Goal: Transaction & Acquisition: Purchase product/service

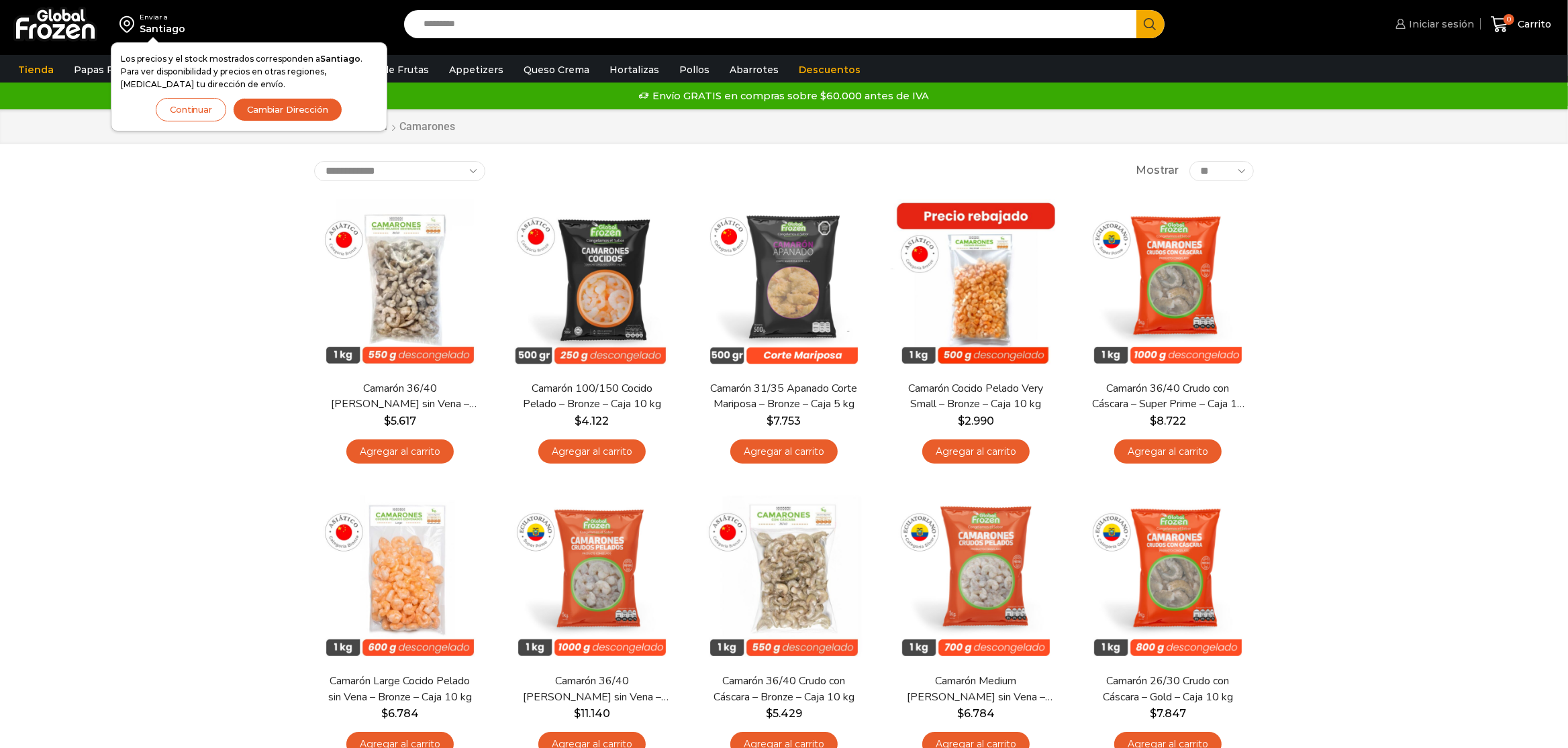
click at [1431, 34] on link "Iniciar sesión" at bounding box center [1433, 24] width 82 height 27
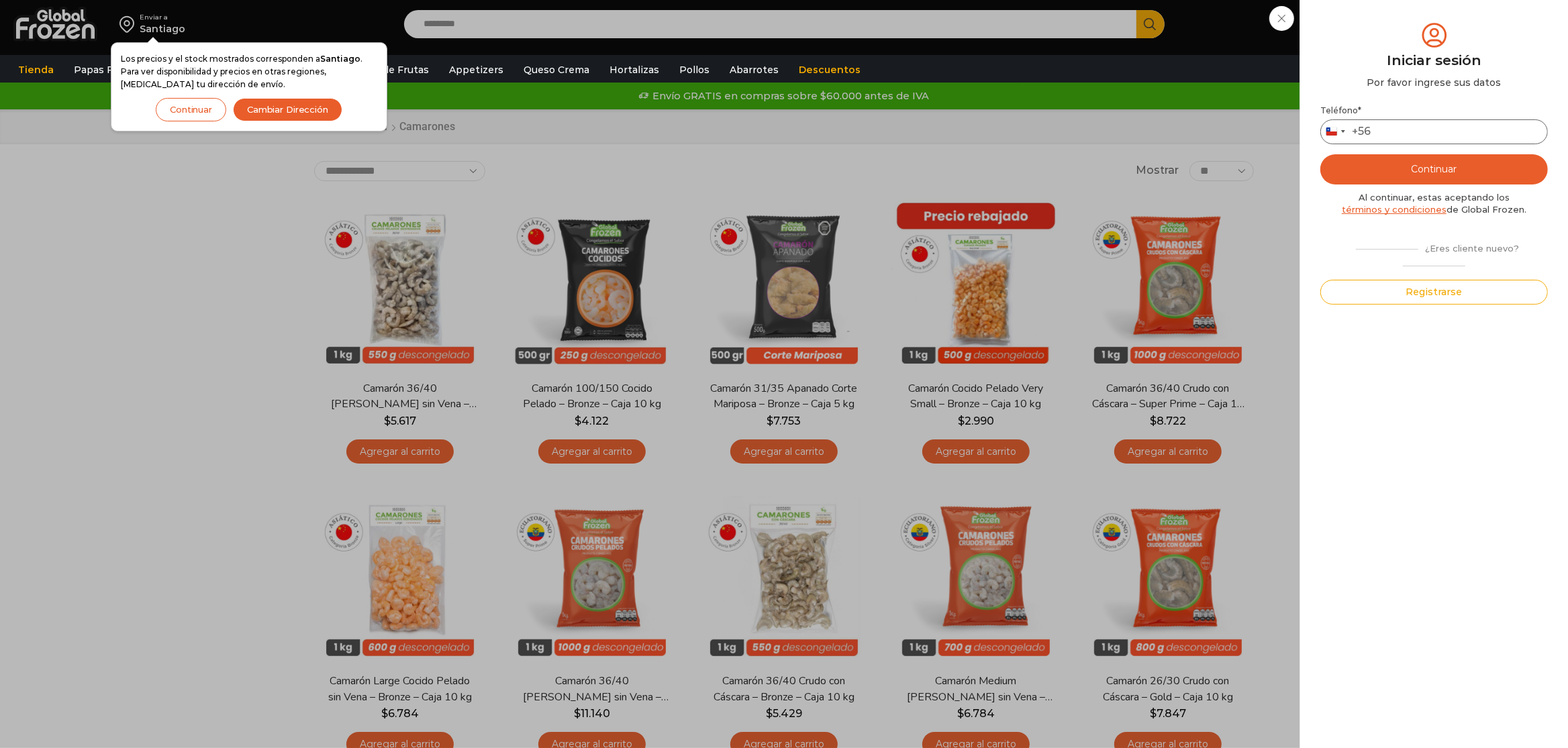
click at [1448, 136] on input "Teléfono *" at bounding box center [1434, 132] width 227 height 25
type input "*"
type input "*********"
click at [1473, 161] on button "Continuar" at bounding box center [1434, 169] width 227 height 30
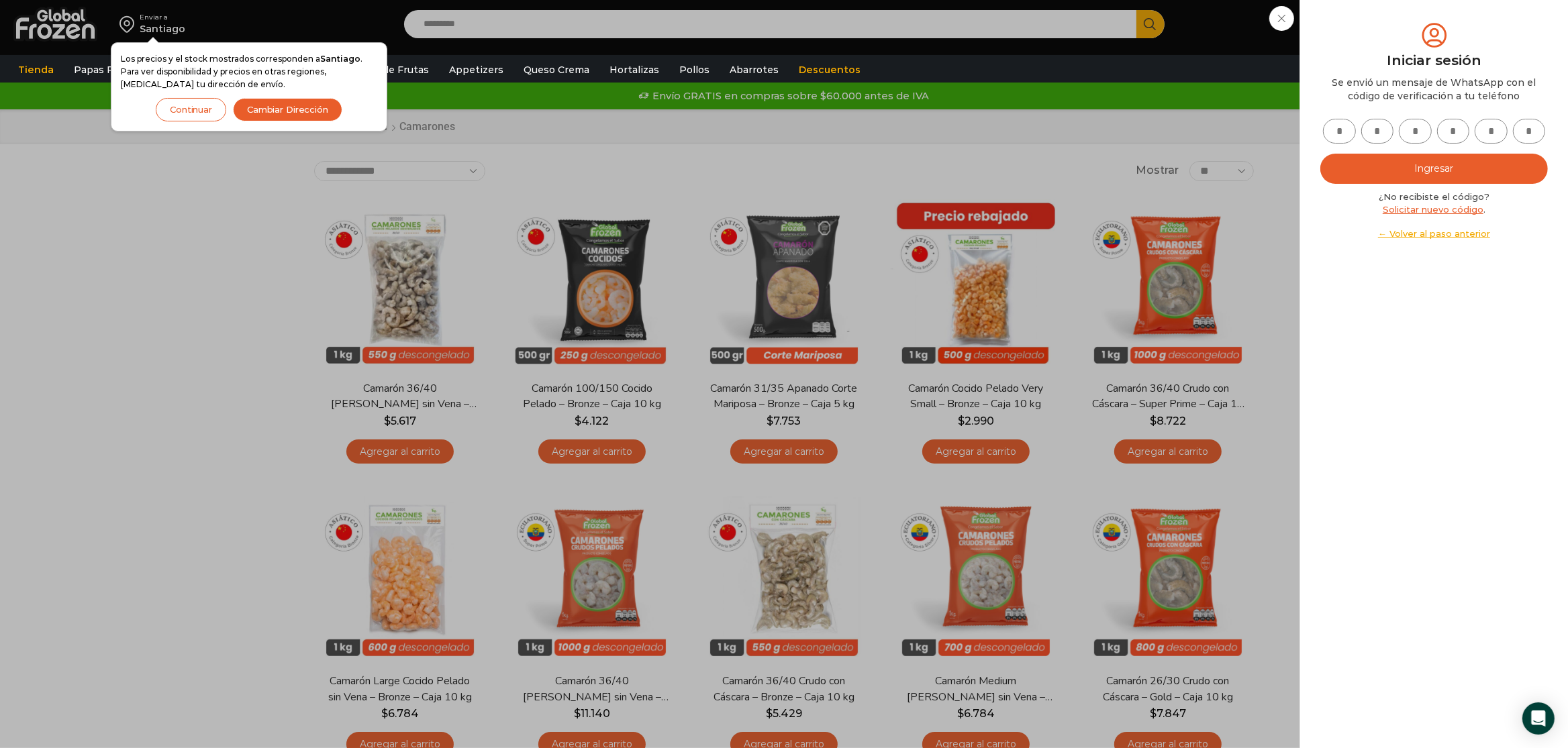
click at [1351, 130] on input "text" at bounding box center [1339, 131] width 33 height 25
type input "*"
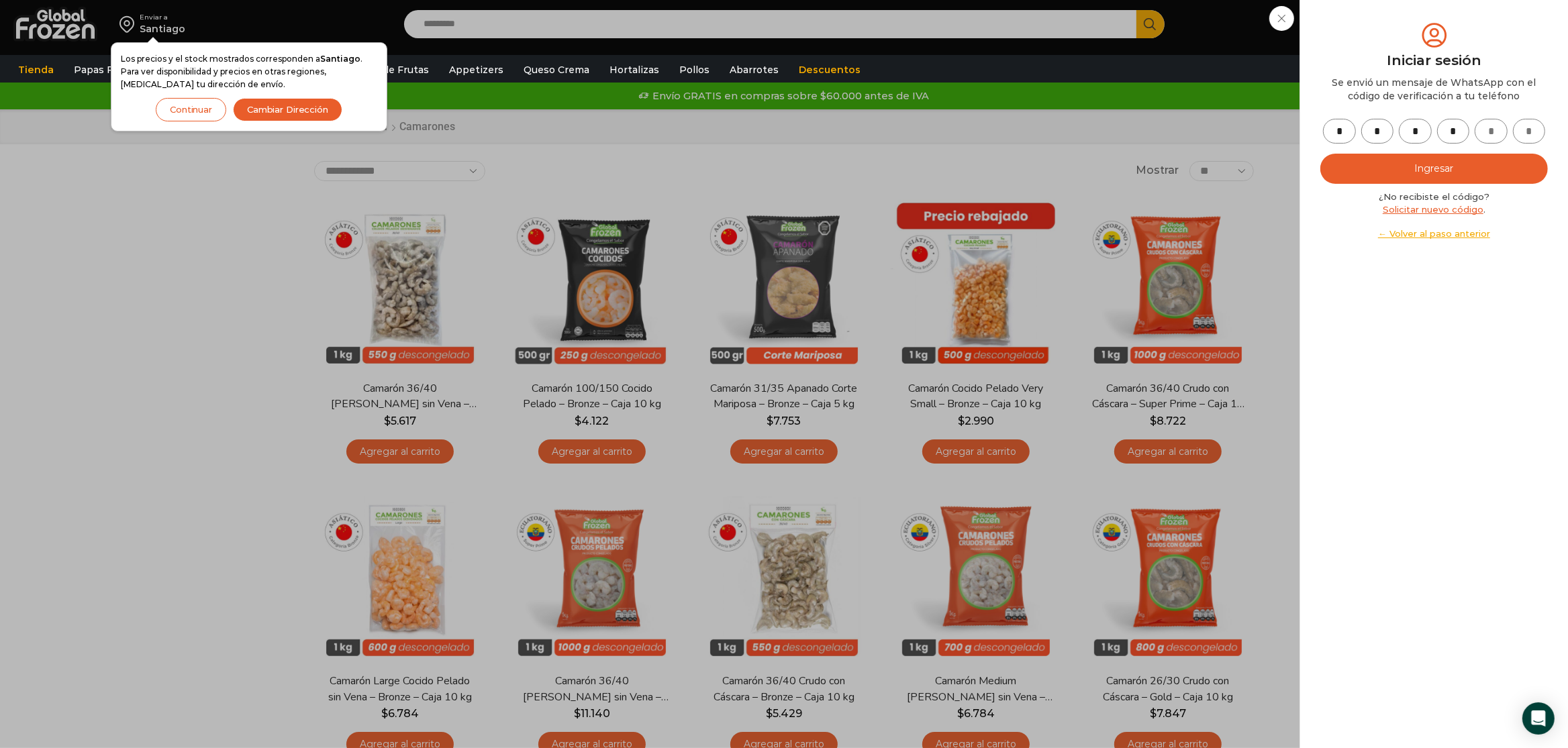
type input "*"
click at [1437, 166] on button "Ingresar" at bounding box center [1434, 169] width 227 height 30
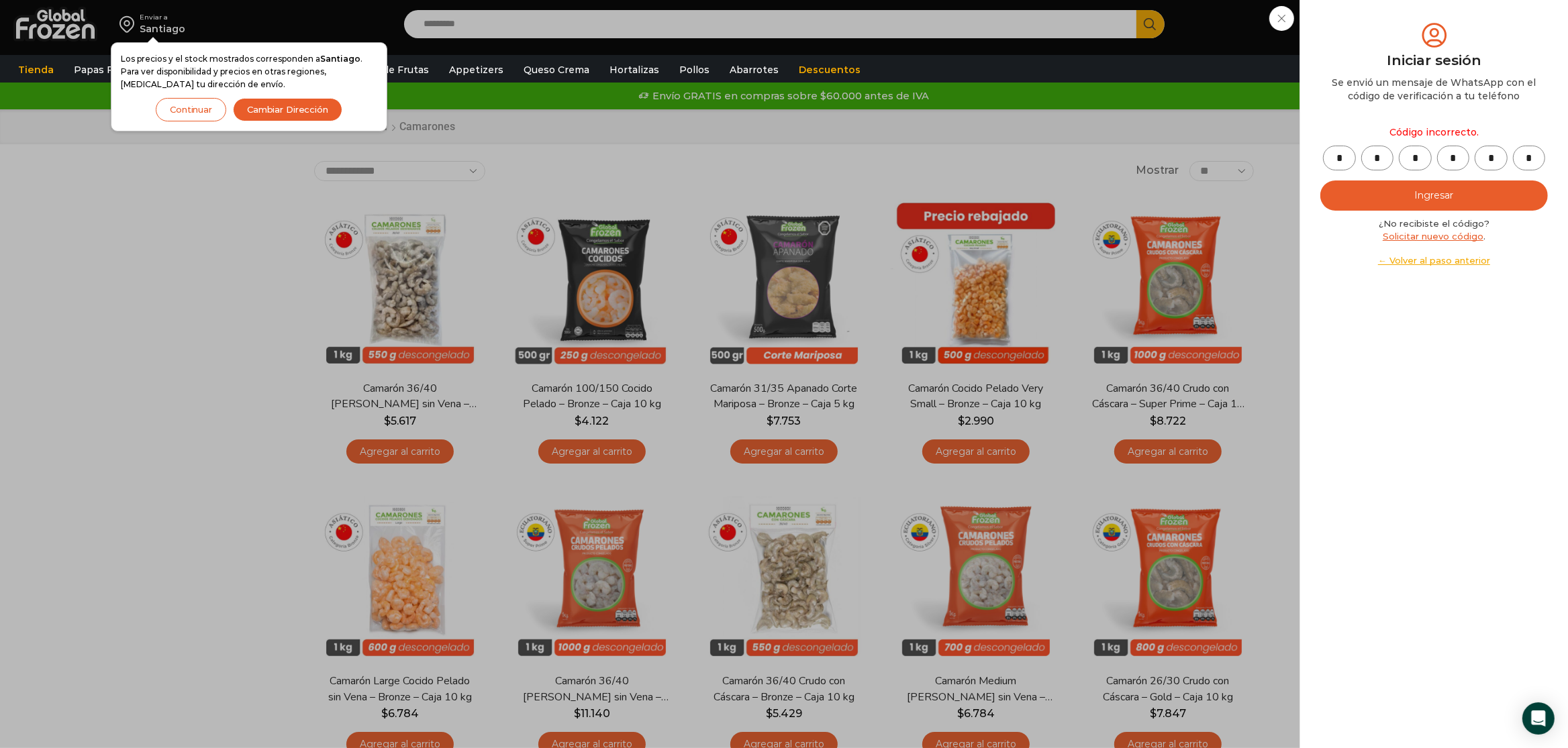
click at [1414, 187] on button "Ingresar" at bounding box center [1434, 195] width 227 height 30
drag, startPoint x: 1532, startPoint y: 154, endPoint x: 1478, endPoint y: 154, distance: 54.0
click at [1513, 154] on input "*" at bounding box center [1529, 158] width 33 height 25
type input "*"
click at [1443, 198] on button "Ingresar" at bounding box center [1434, 195] width 227 height 30
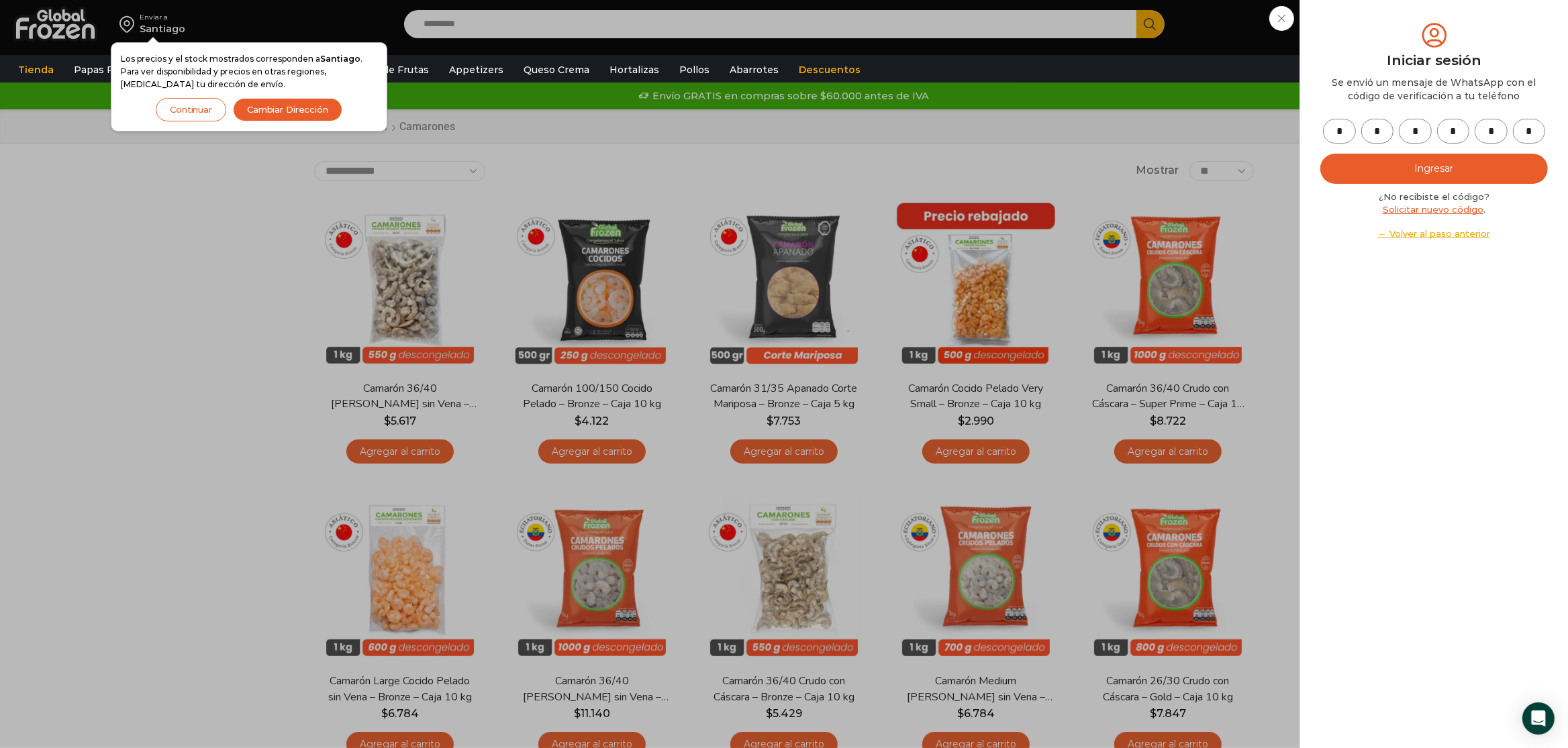
click at [194, 104] on button "Continuar" at bounding box center [190, 109] width 70 height 23
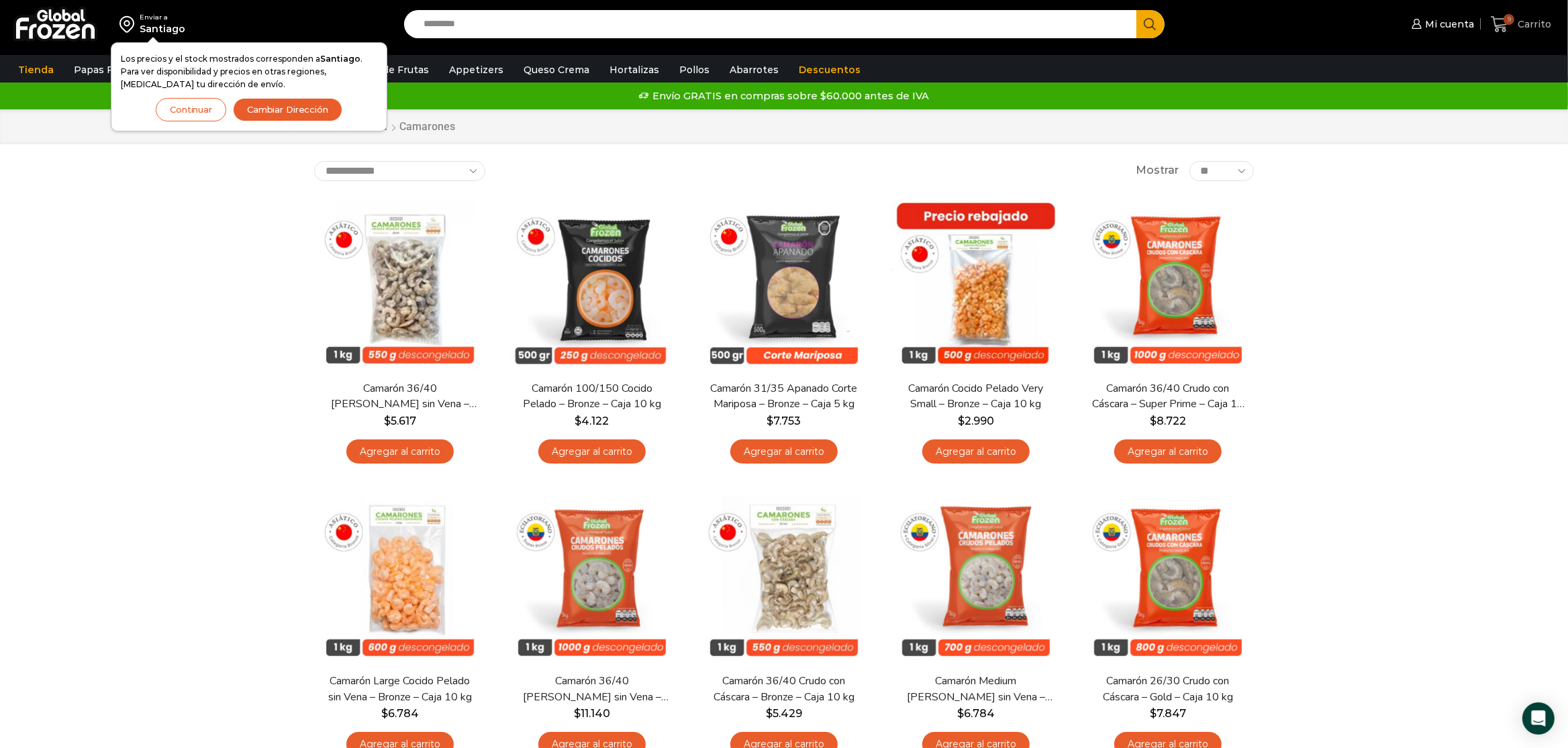
click at [1524, 26] on span "Carrito" at bounding box center [1532, 24] width 37 height 13
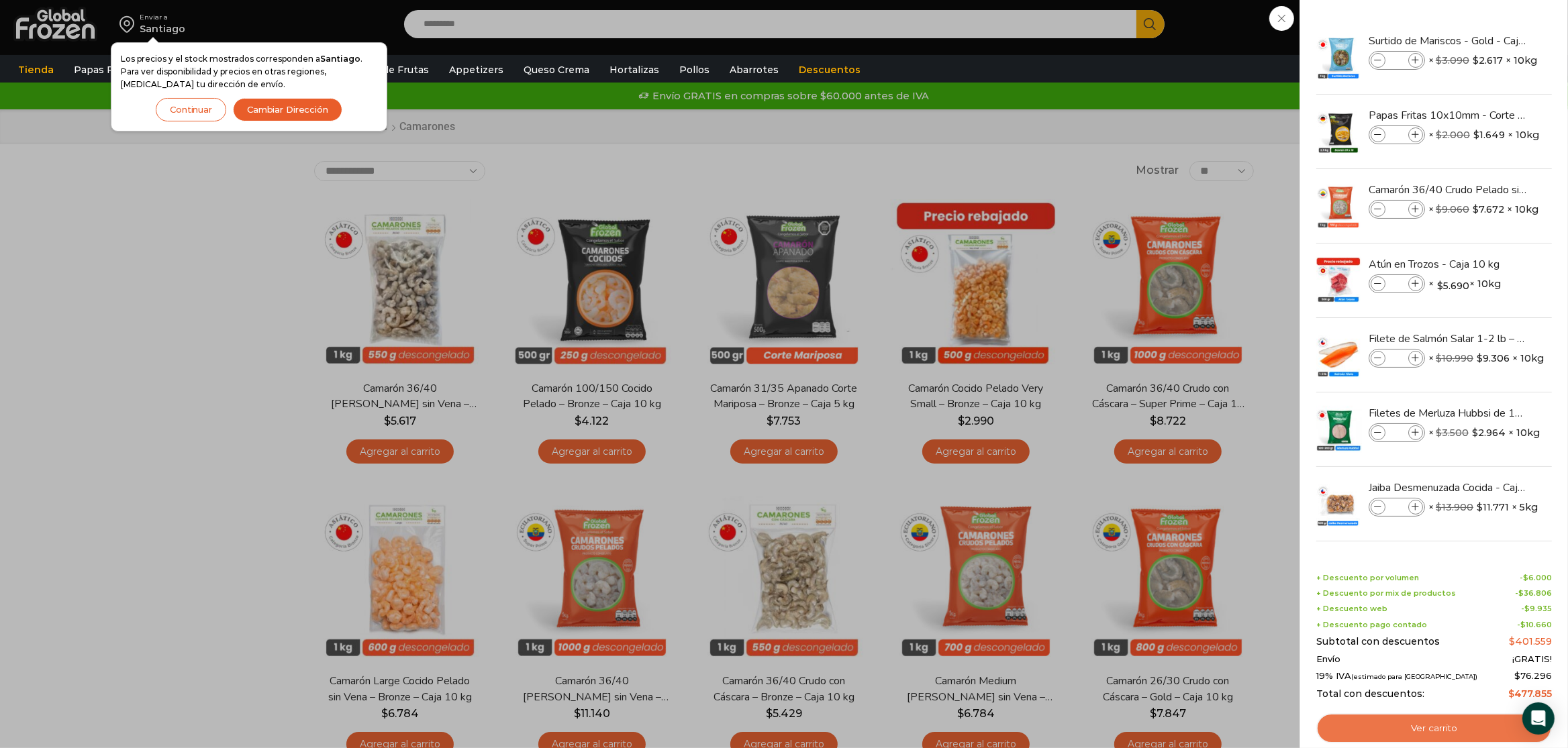
click at [1455, 730] on link "Ver carrito" at bounding box center [1433, 728] width 235 height 31
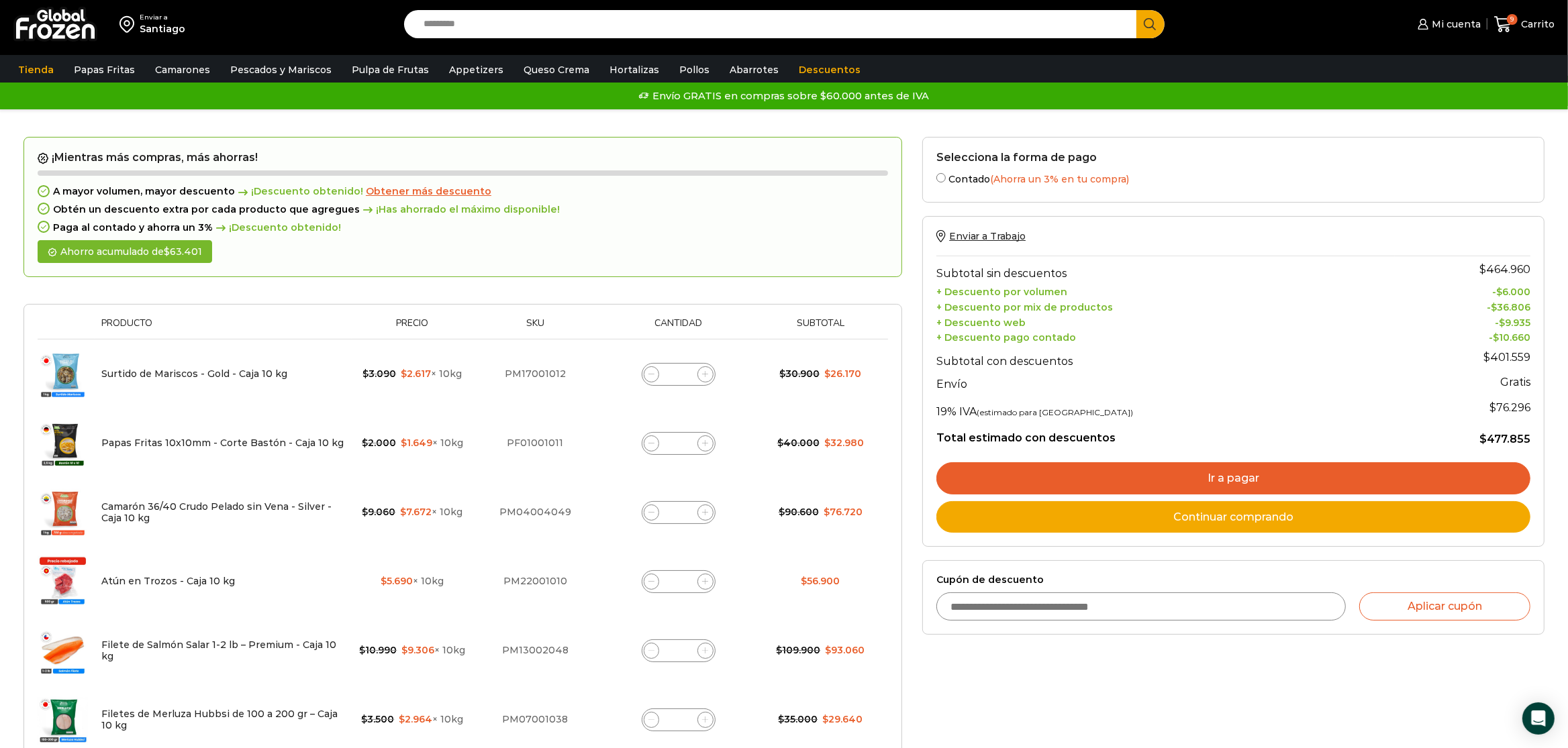
click at [705, 371] on span at bounding box center [705, 374] width 16 height 16
type input "*"
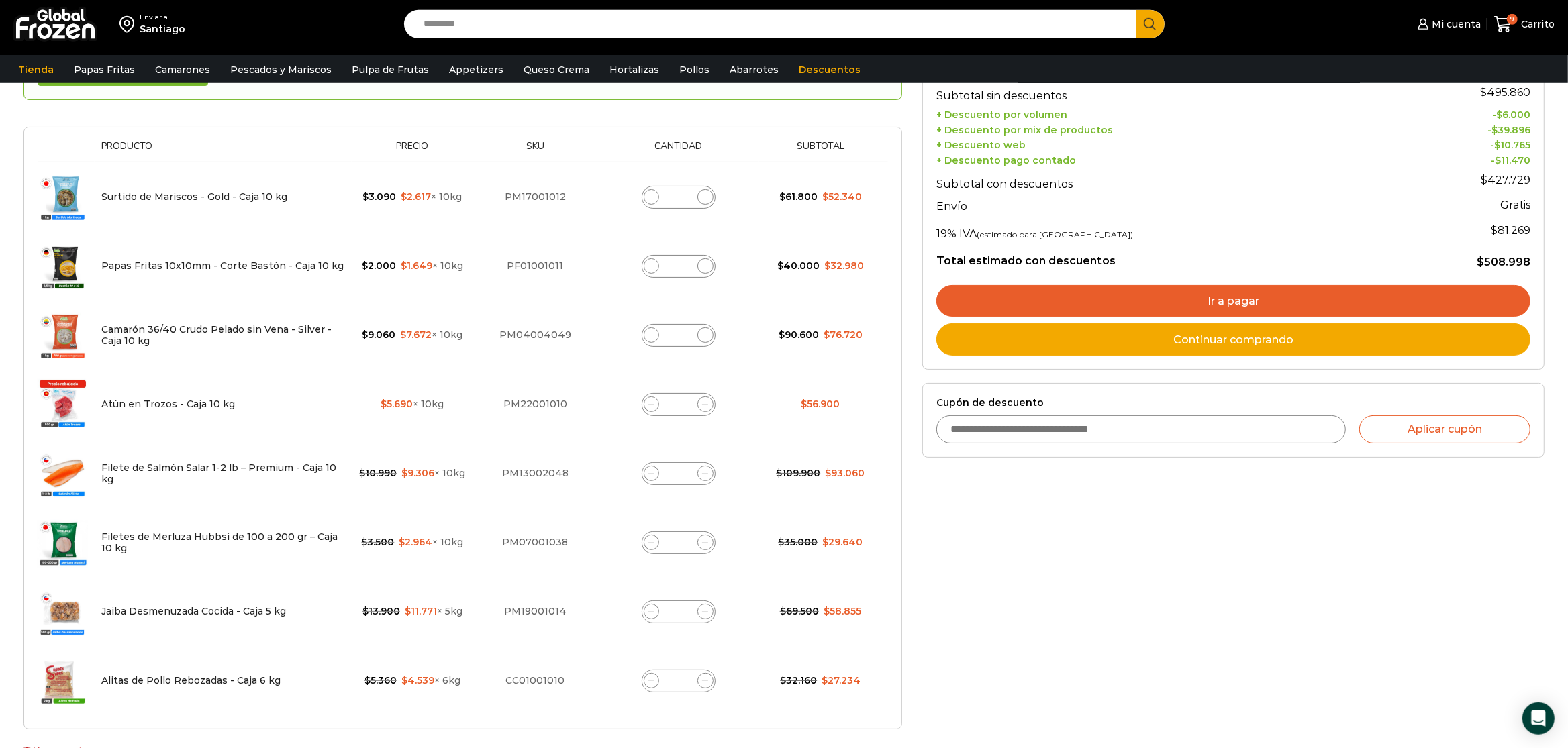
scroll to position [281, 0]
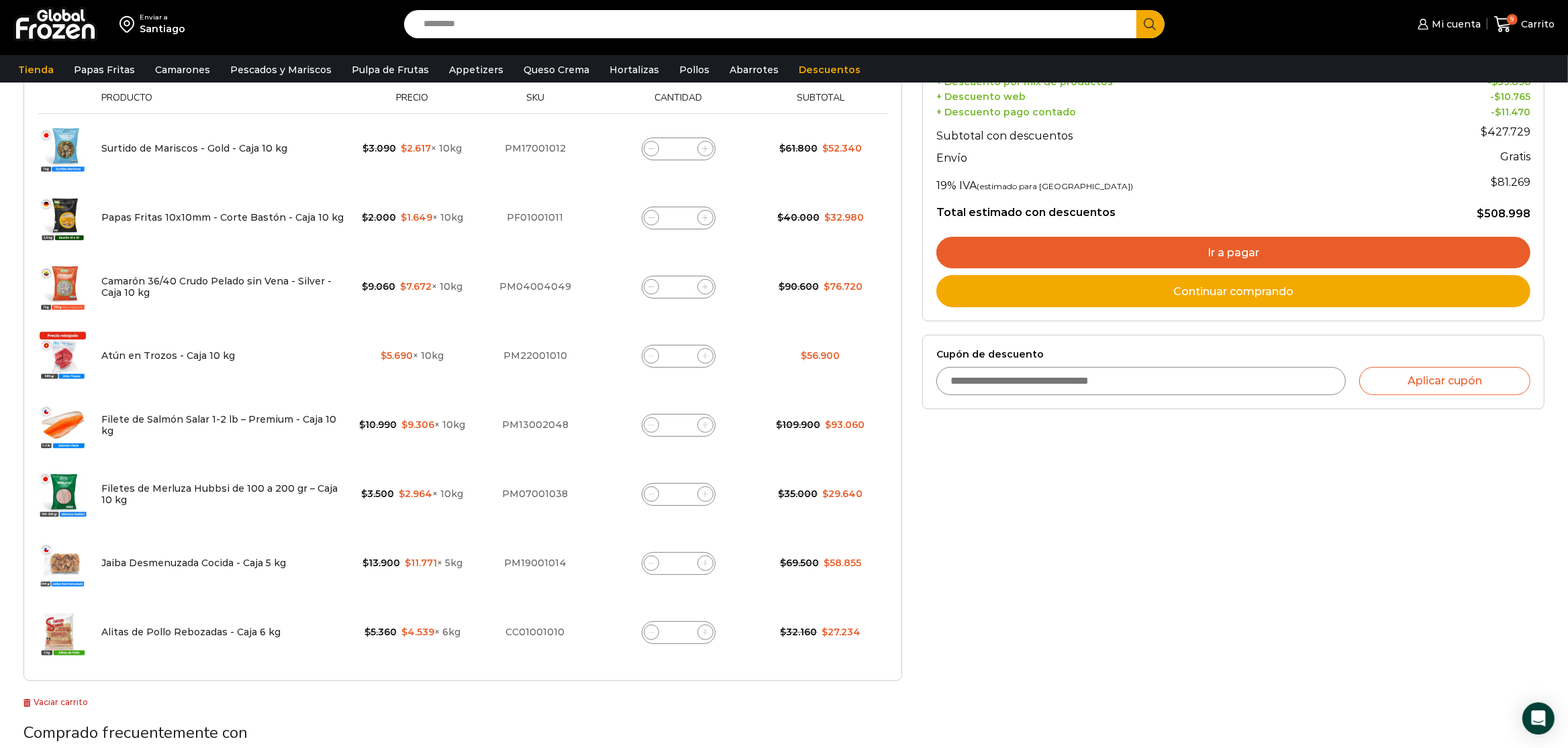
click at [703, 633] on icon at bounding box center [705, 632] width 6 height 6
type input "*"
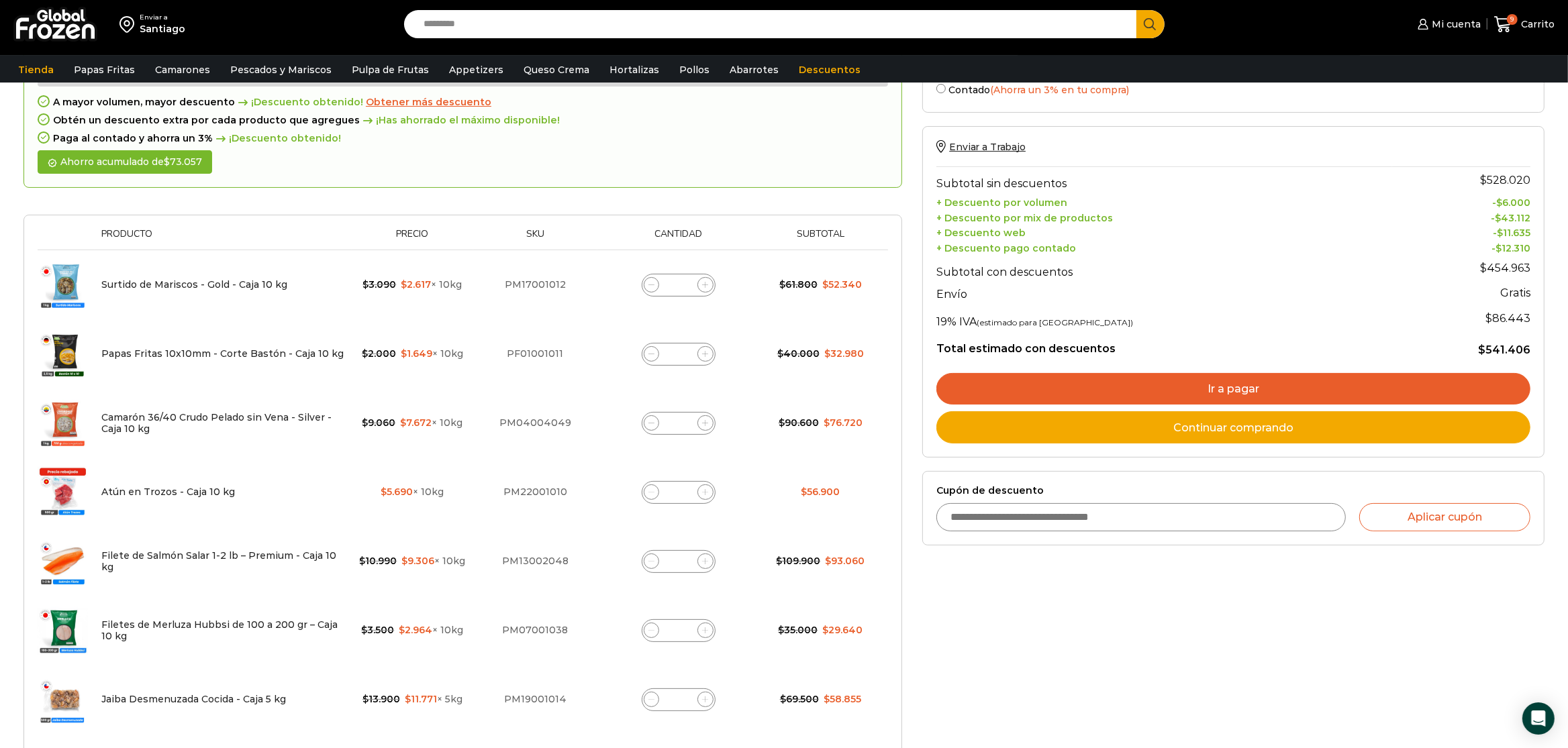
scroll to position [0, 0]
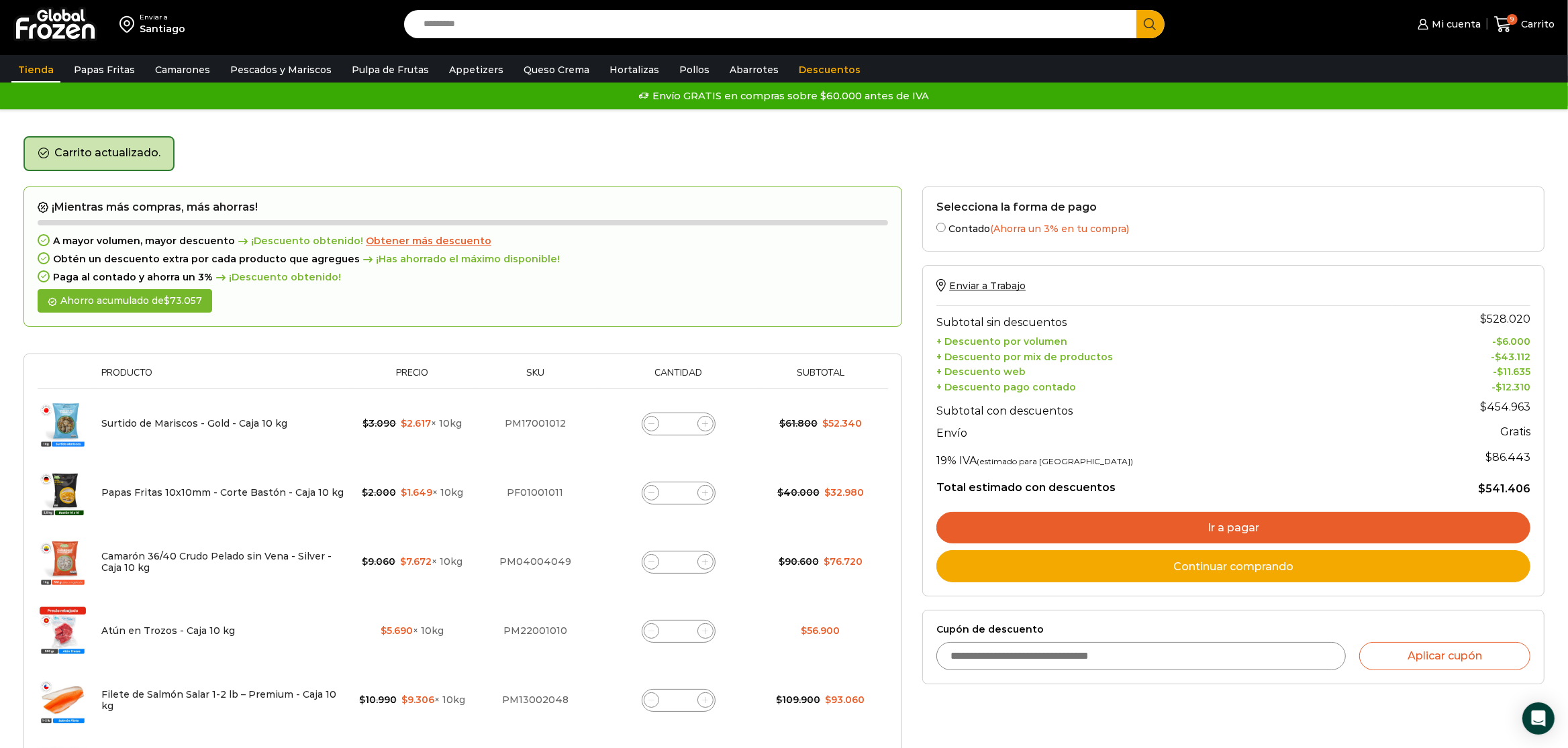
click at [36, 70] on link "Tienda" at bounding box center [36, 69] width 49 height 26
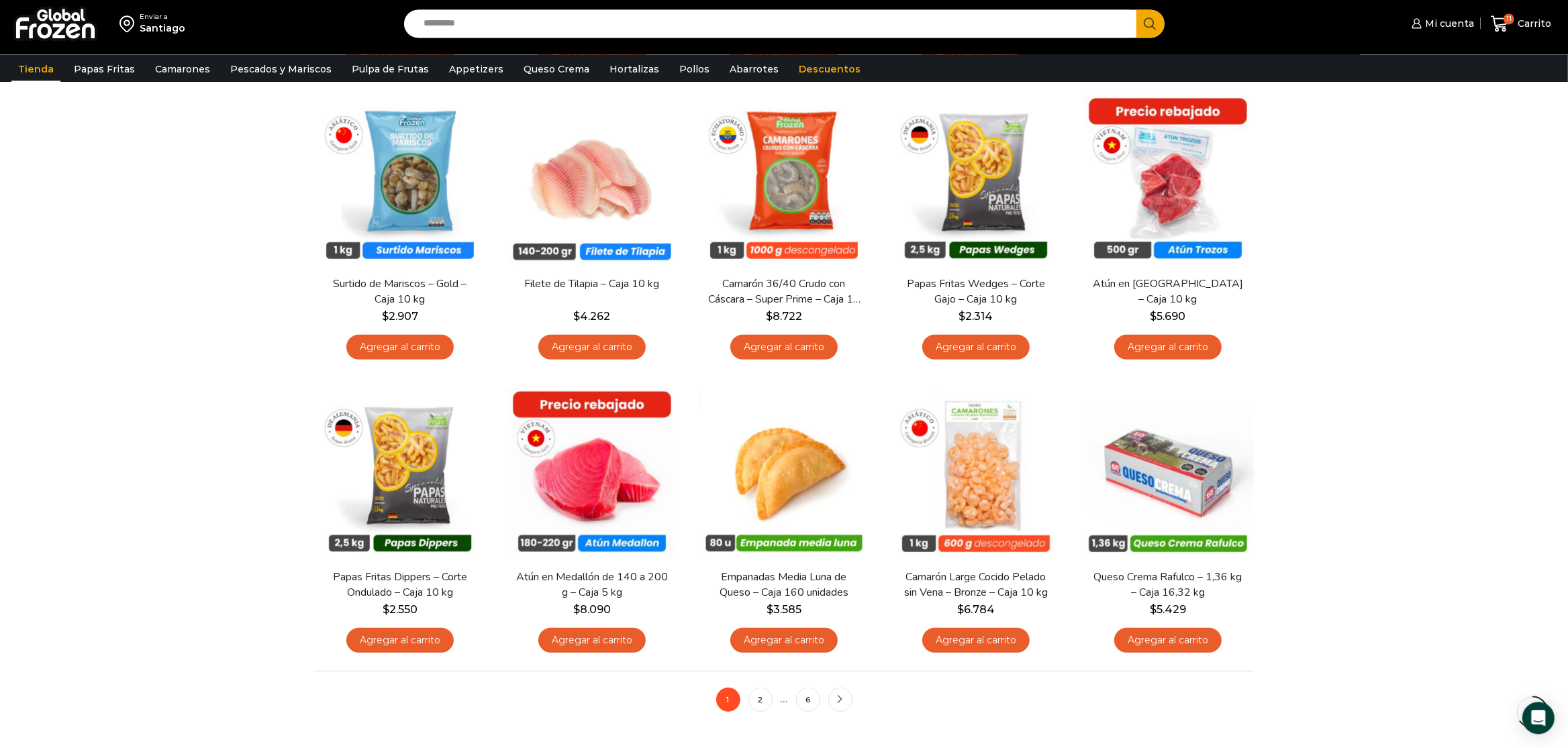
scroll to position [705, 0]
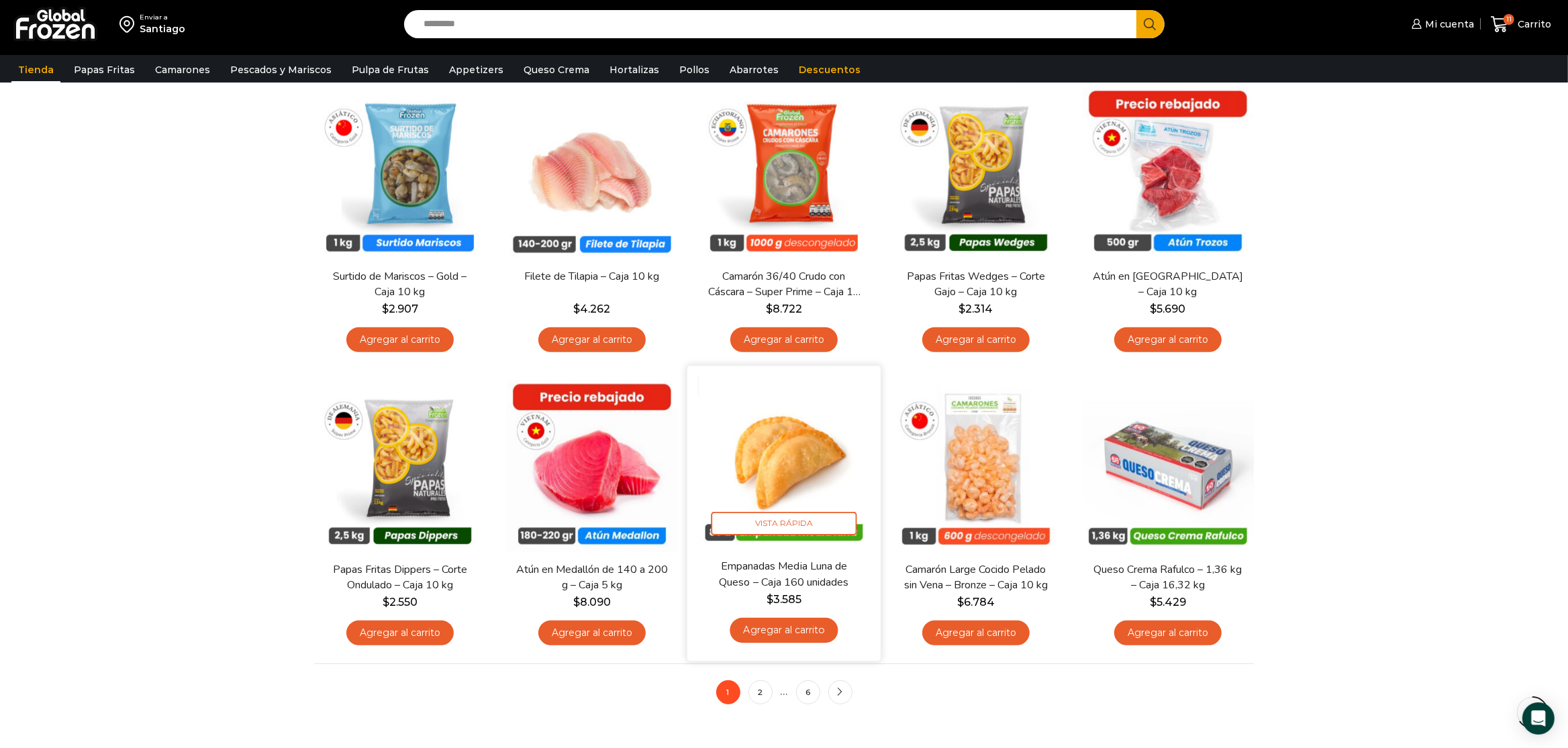
click at [799, 634] on link "Agregar al carrito" at bounding box center [784, 630] width 108 height 25
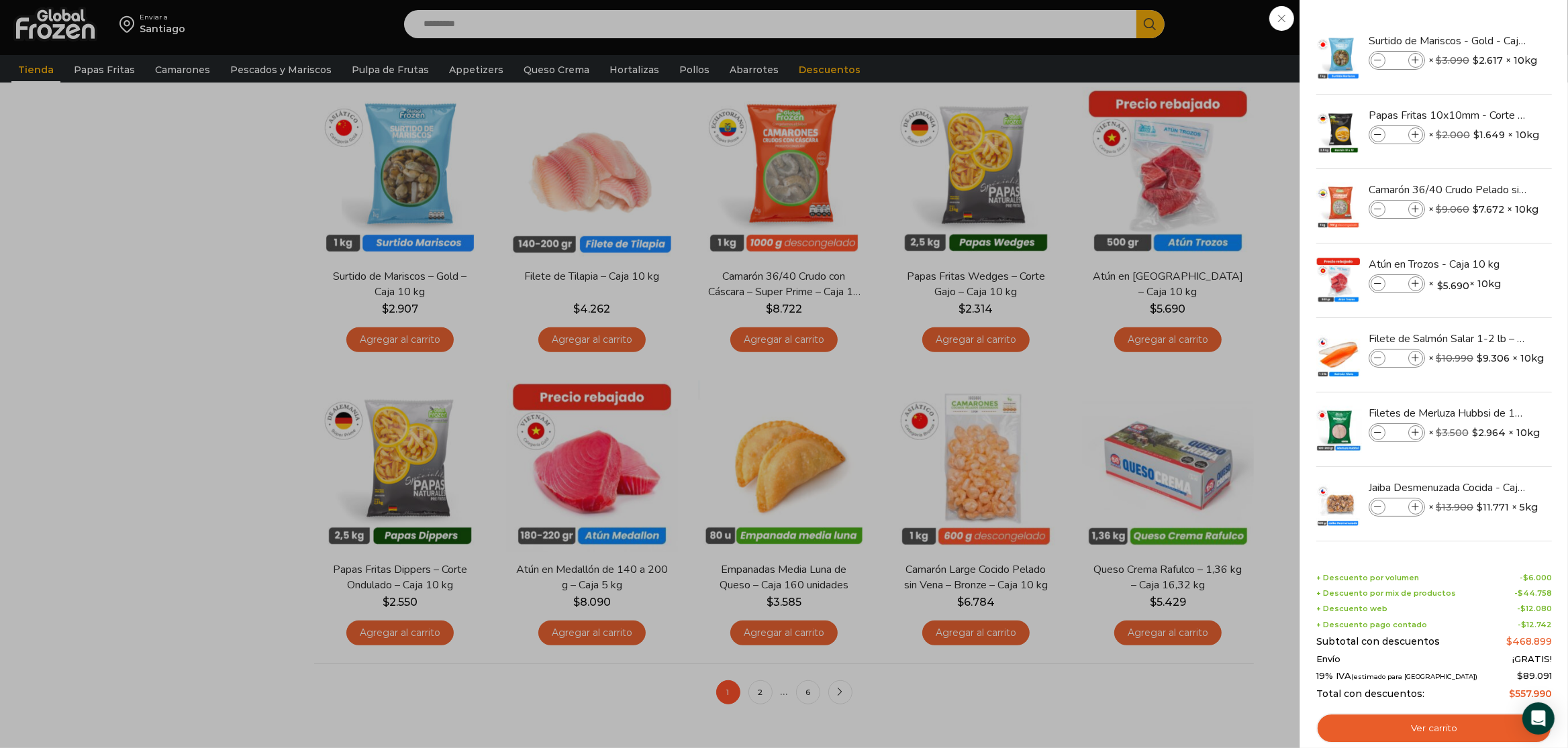
click at [1487, 24] on div "12 Carrito 12 12 Shopping Cart *" at bounding box center [1521, 25] width 67 height 32
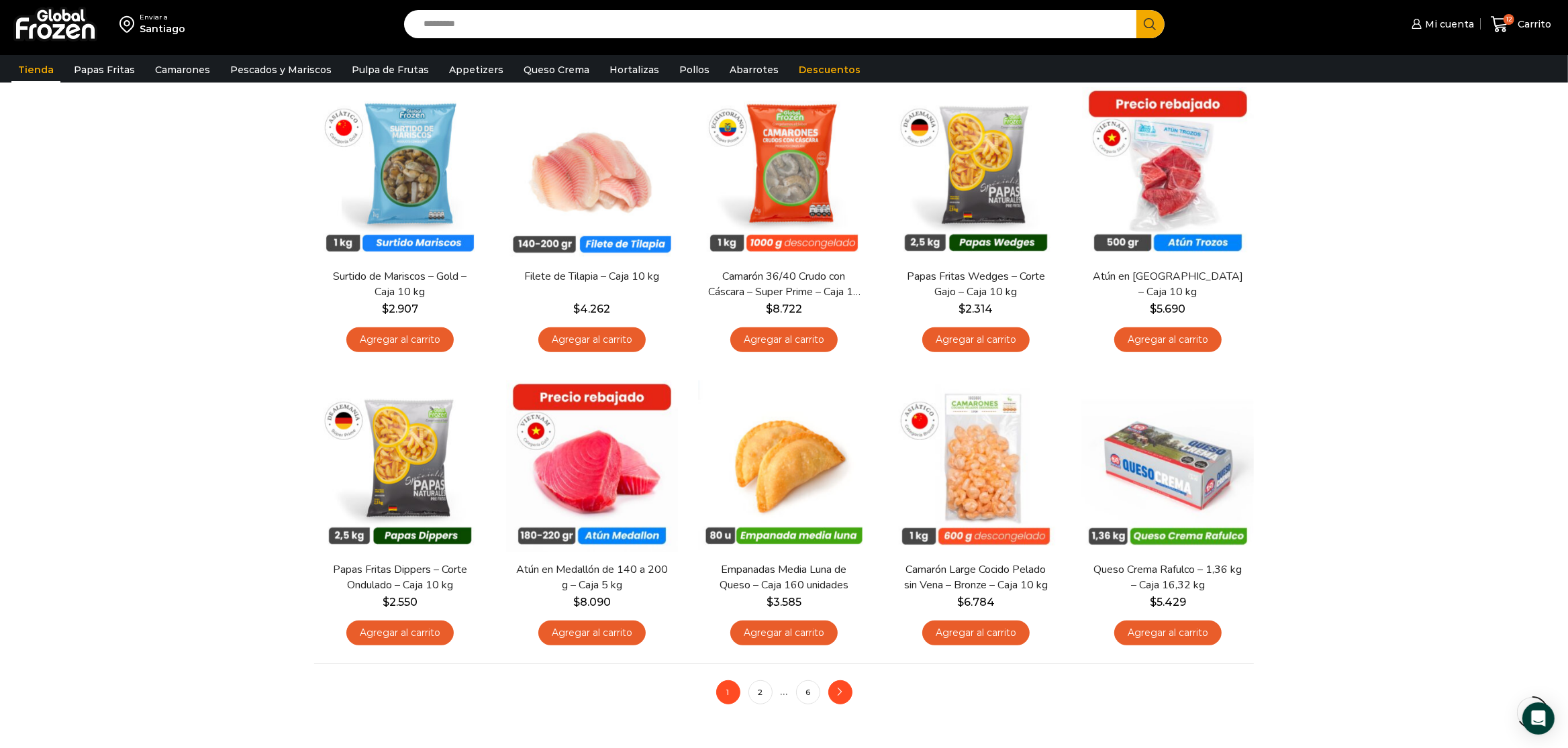
click at [848, 697] on link "next" at bounding box center [840, 692] width 24 height 24
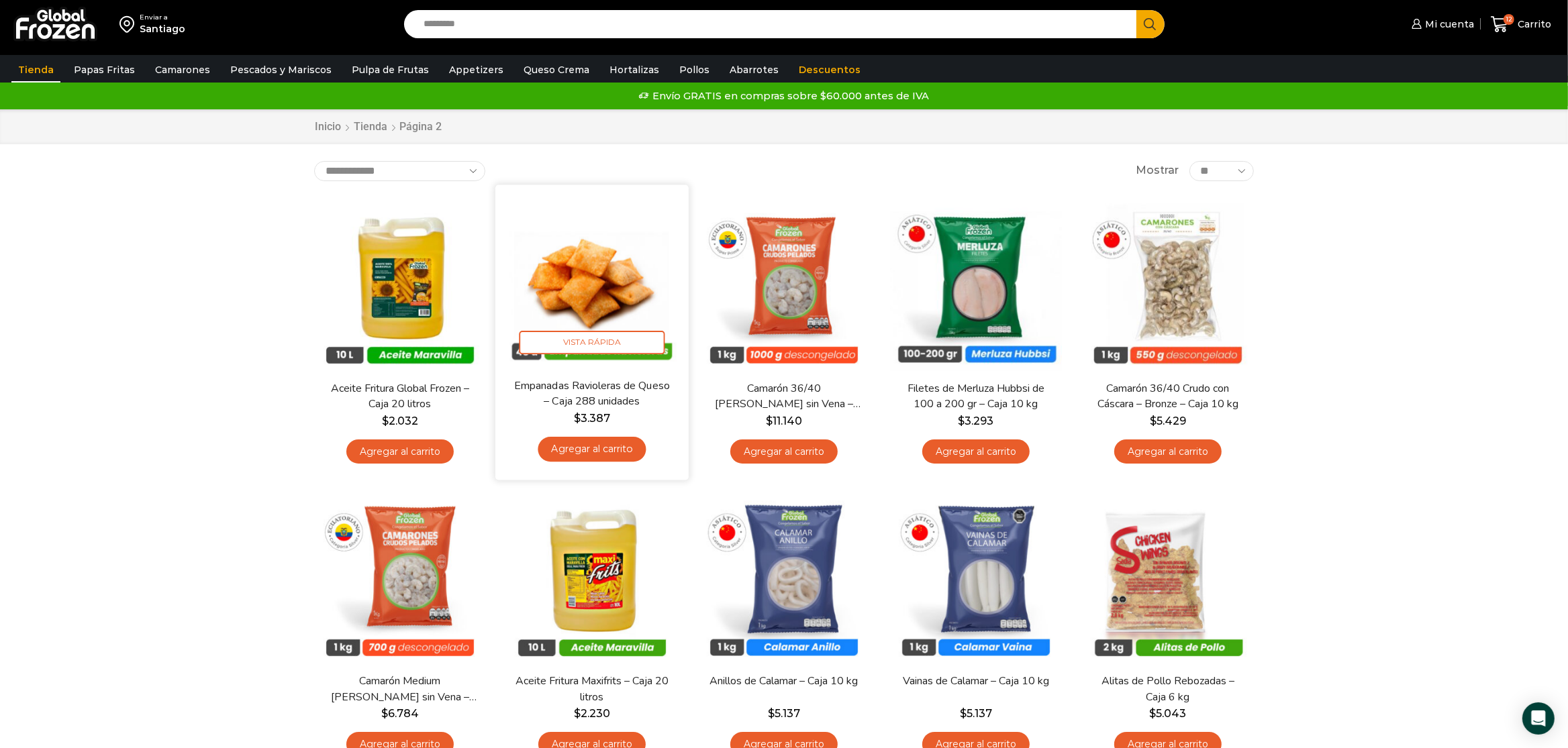
click at [582, 445] on link "Agregar al carrito" at bounding box center [592, 449] width 108 height 25
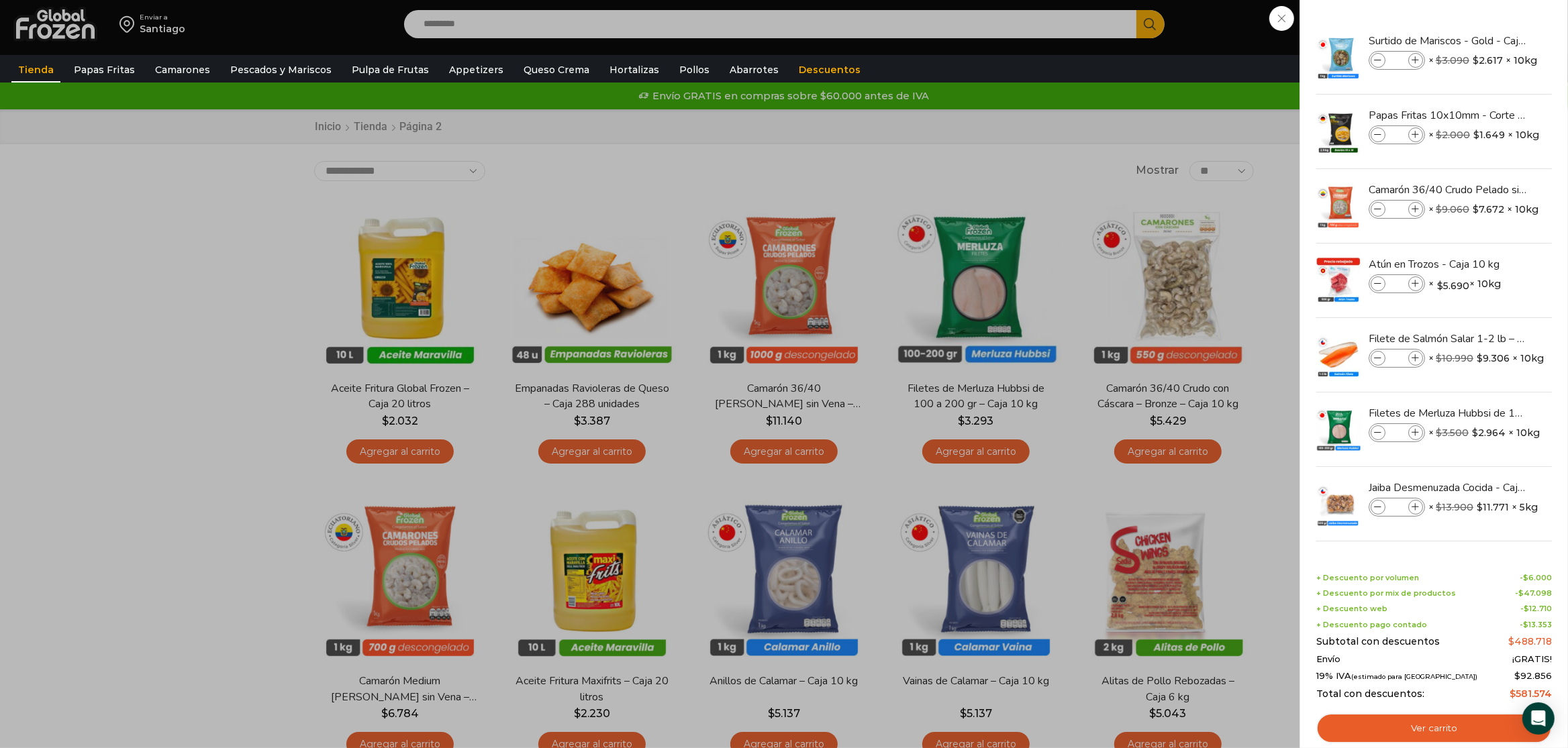
click at [1487, 40] on div "13 [GEOGRAPHIC_DATA] 13 13 Shopping Cart *" at bounding box center [1521, 25] width 67 height 32
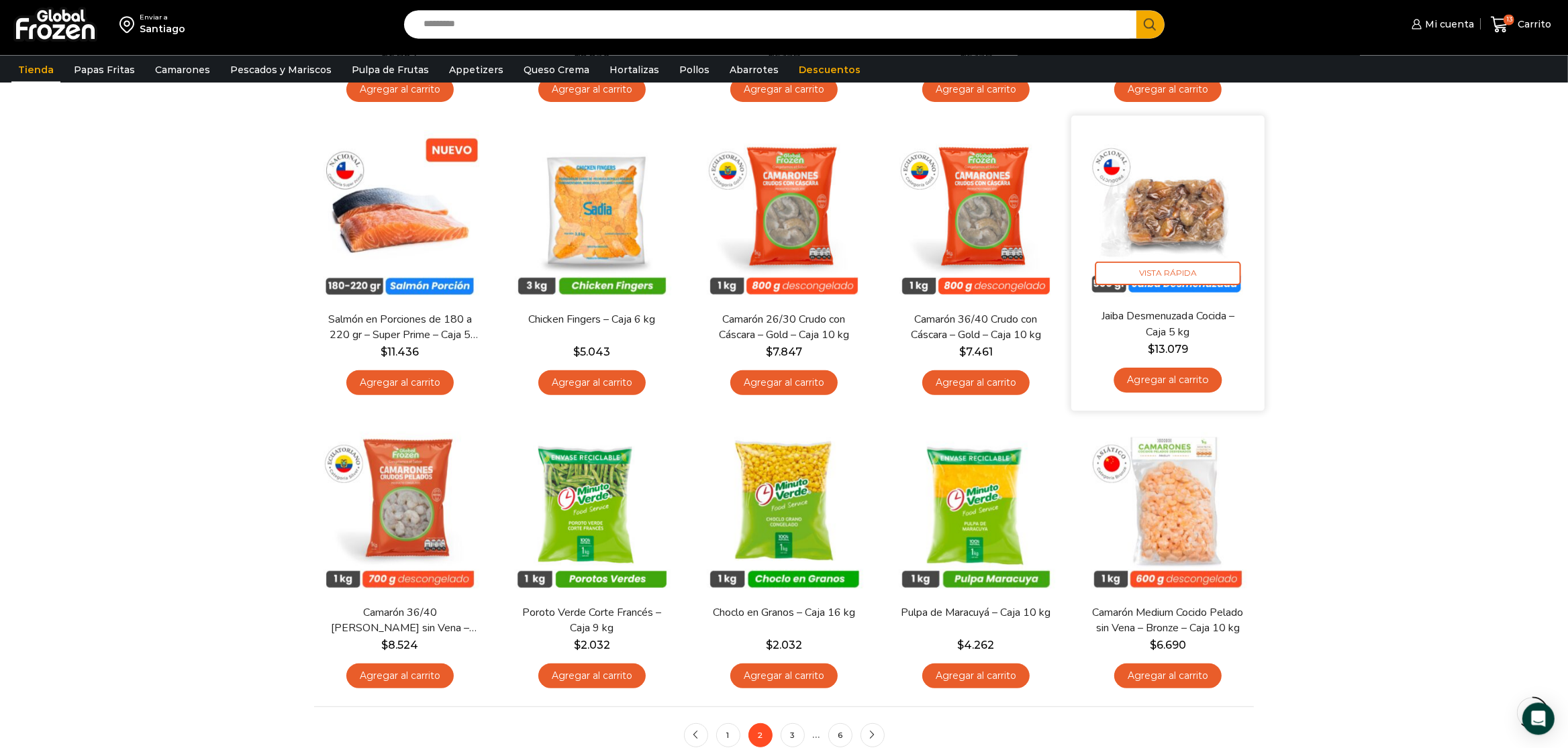
scroll to position [705, 0]
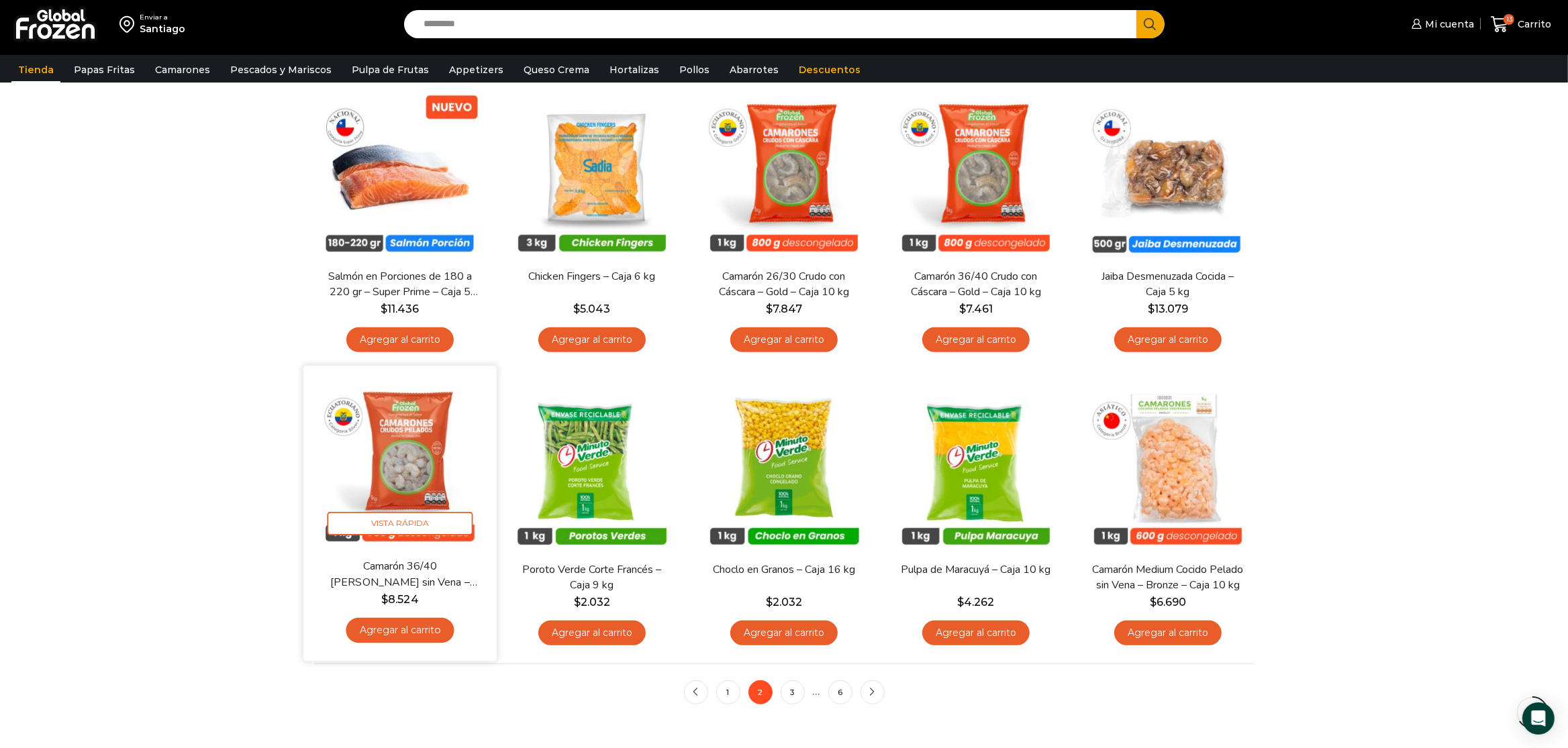
click at [416, 634] on link "Agregar al carrito" at bounding box center [400, 630] width 108 height 25
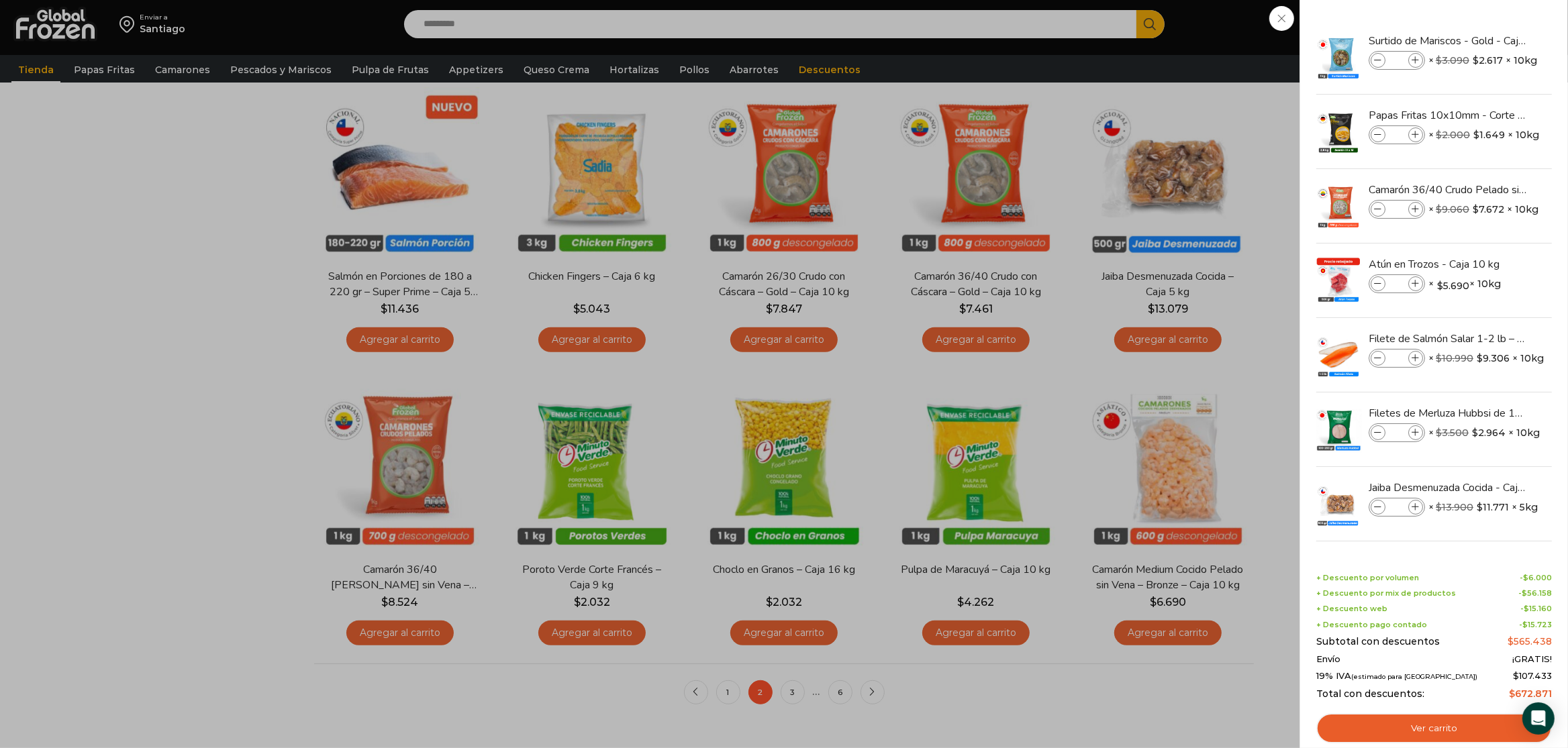
click at [1487, 40] on div "14 Carrito 14 14 Shopping Cart" at bounding box center [1521, 25] width 67 height 32
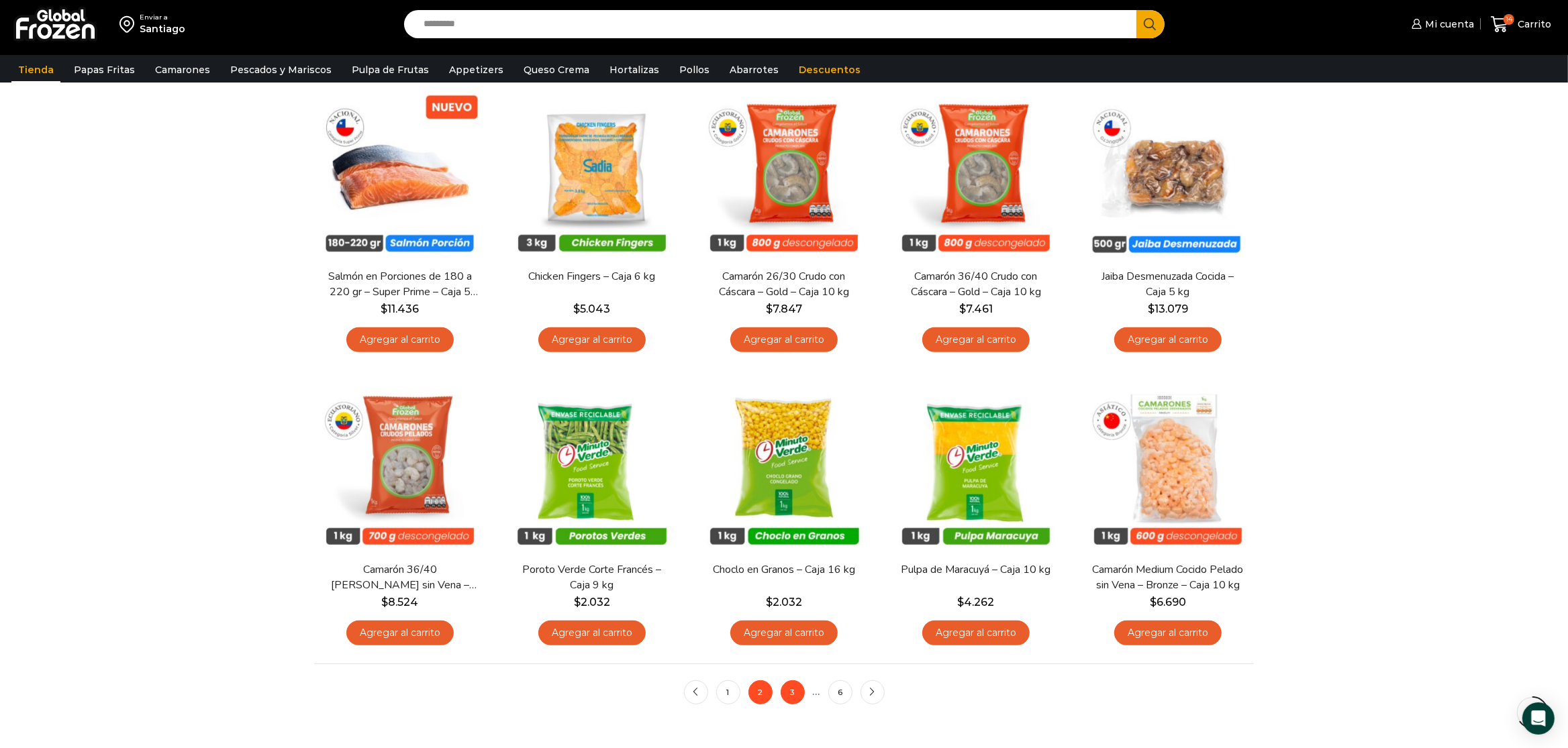
click at [788, 697] on link "3" at bounding box center [792, 692] width 24 height 24
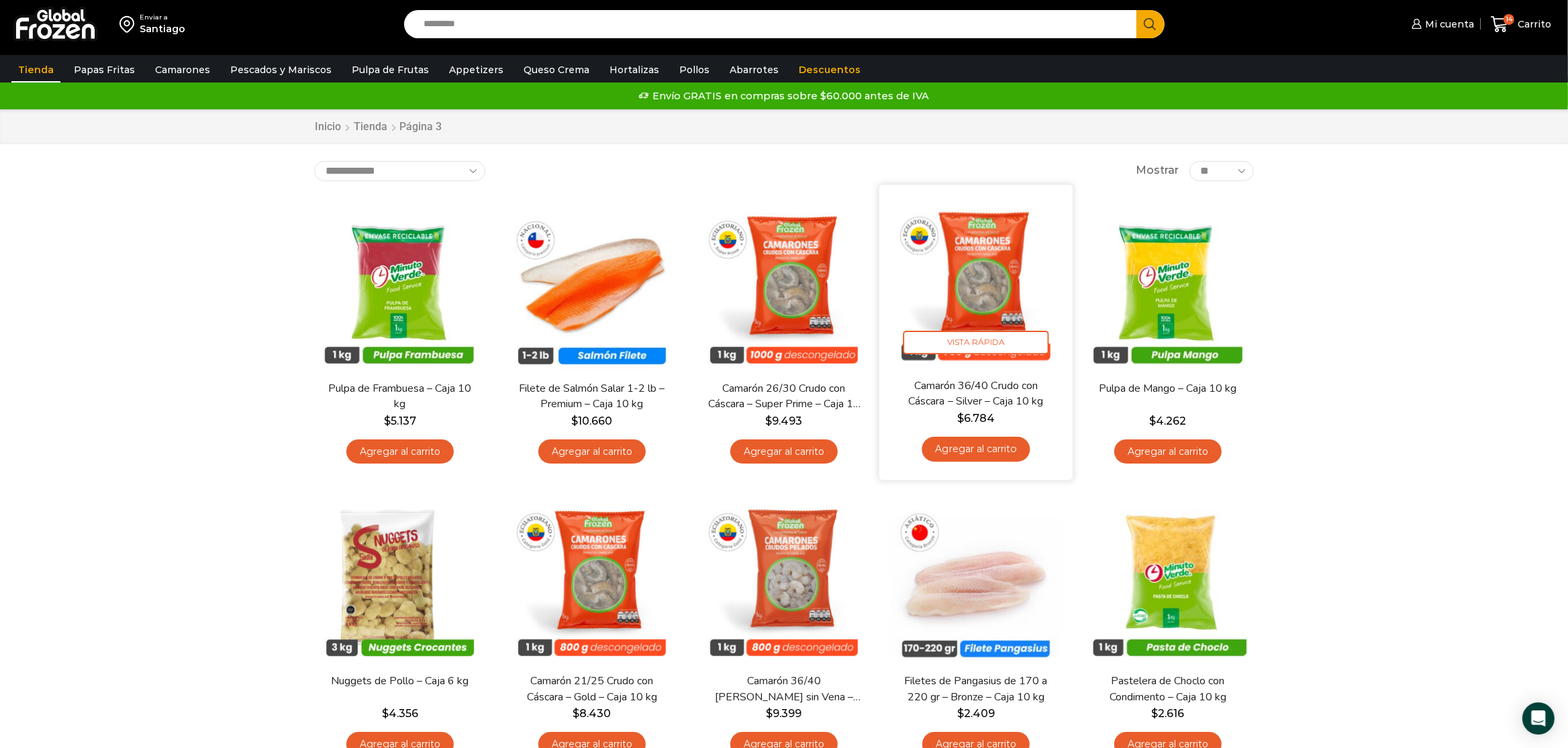
click at [1001, 455] on link "Agregar al carrito" at bounding box center [976, 449] width 108 height 25
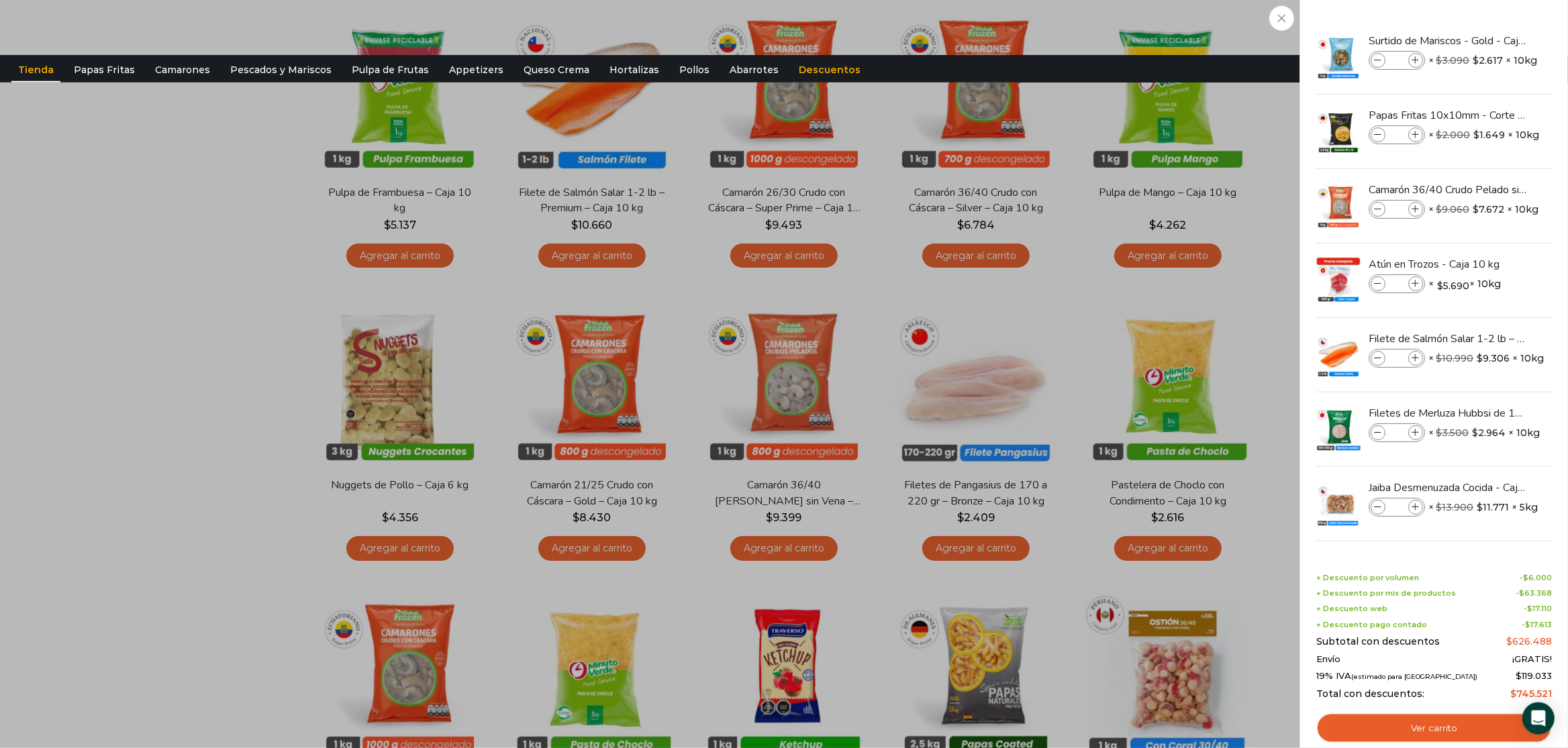
scroll to position [211, 0]
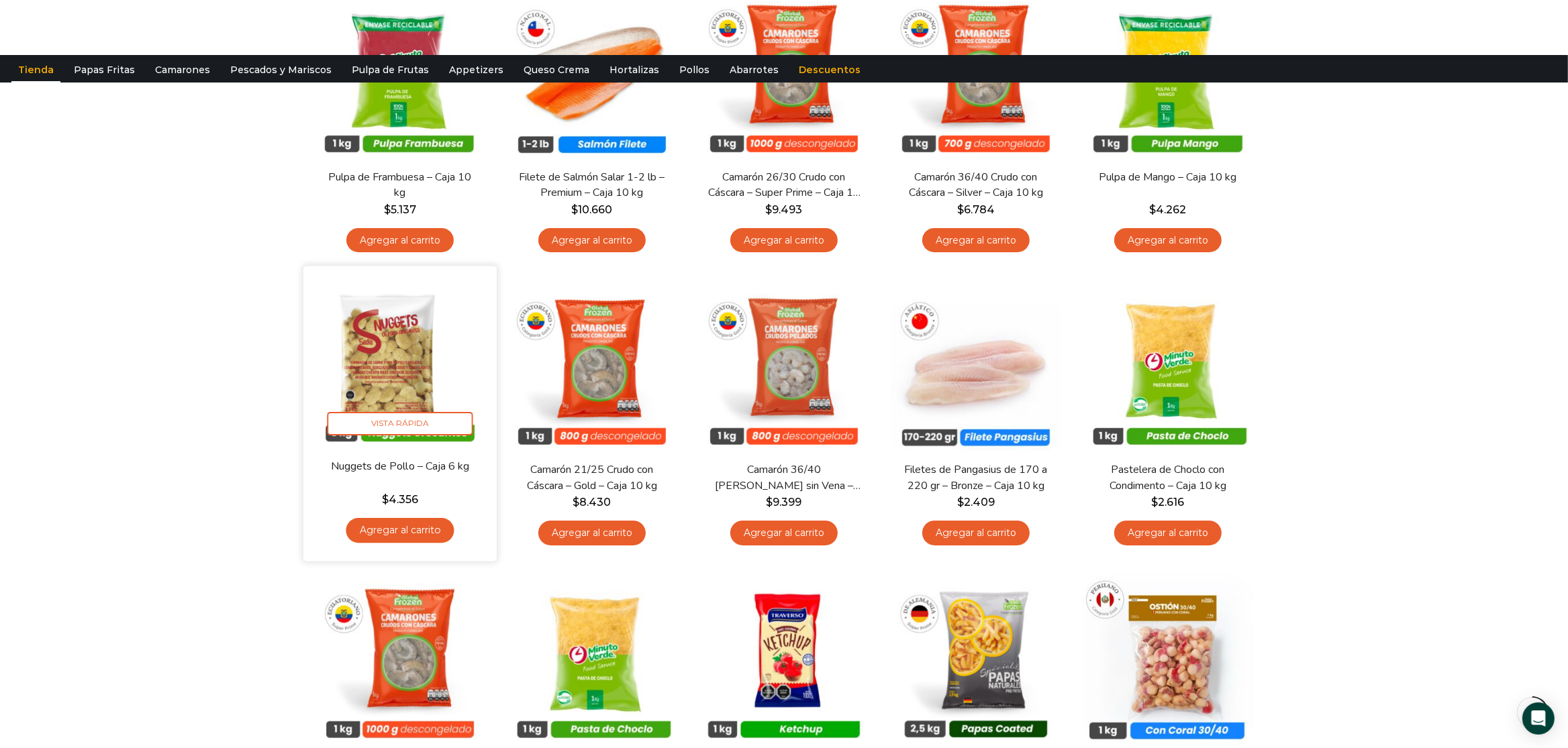
click at [392, 534] on link "Agregar al carrito" at bounding box center [400, 531] width 108 height 25
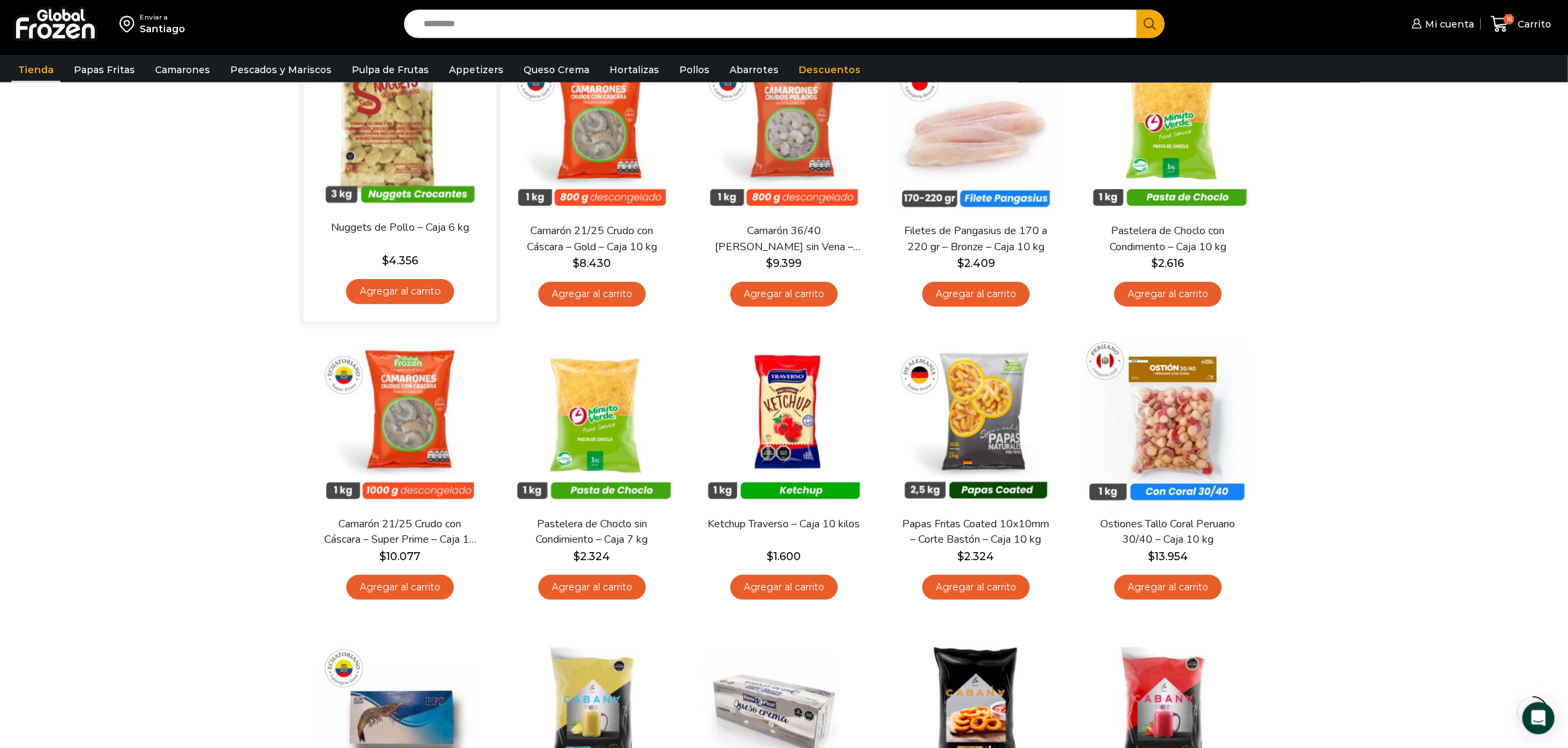
scroll to position [493, 0]
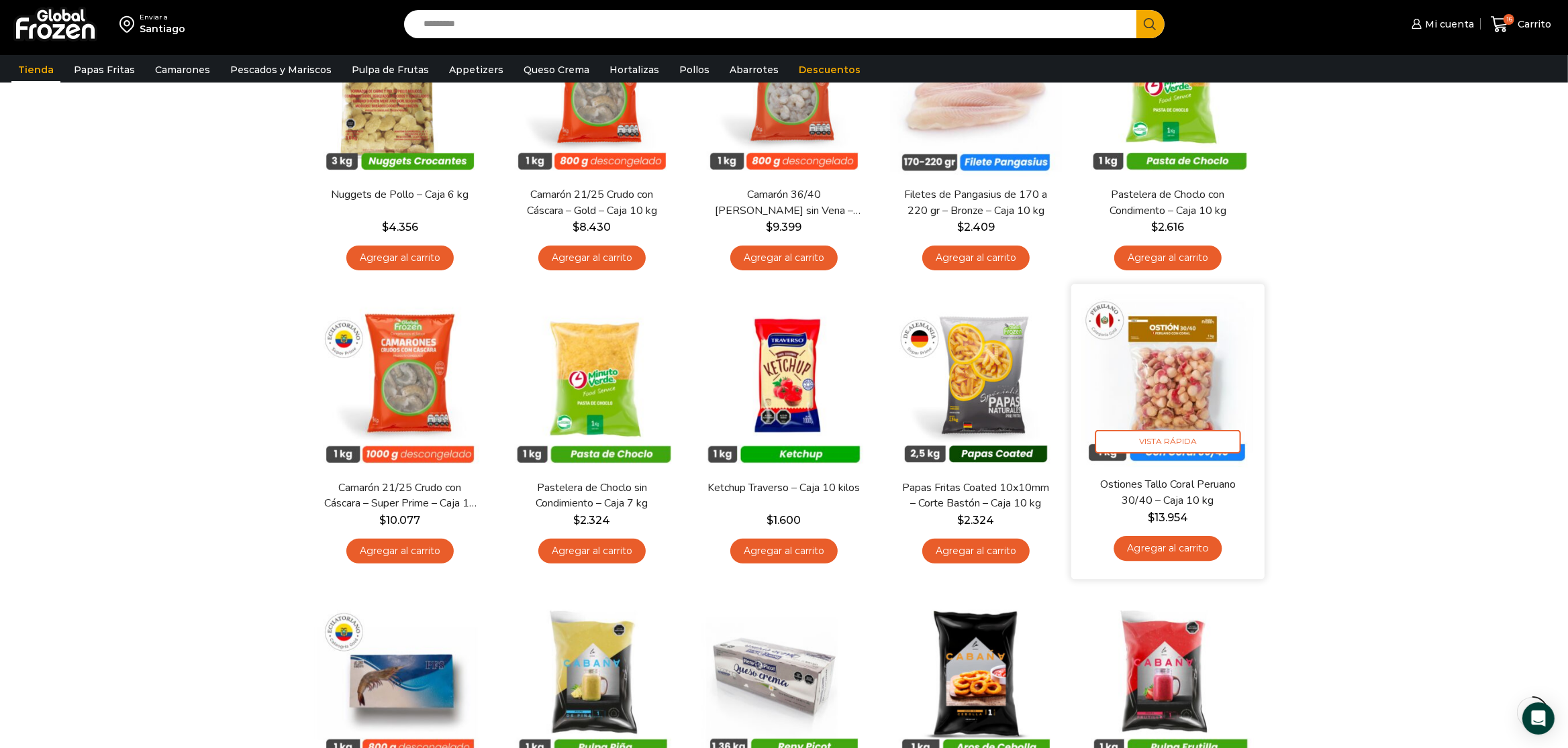
click at [1170, 551] on link "Agregar al carrito" at bounding box center [1168, 548] width 108 height 25
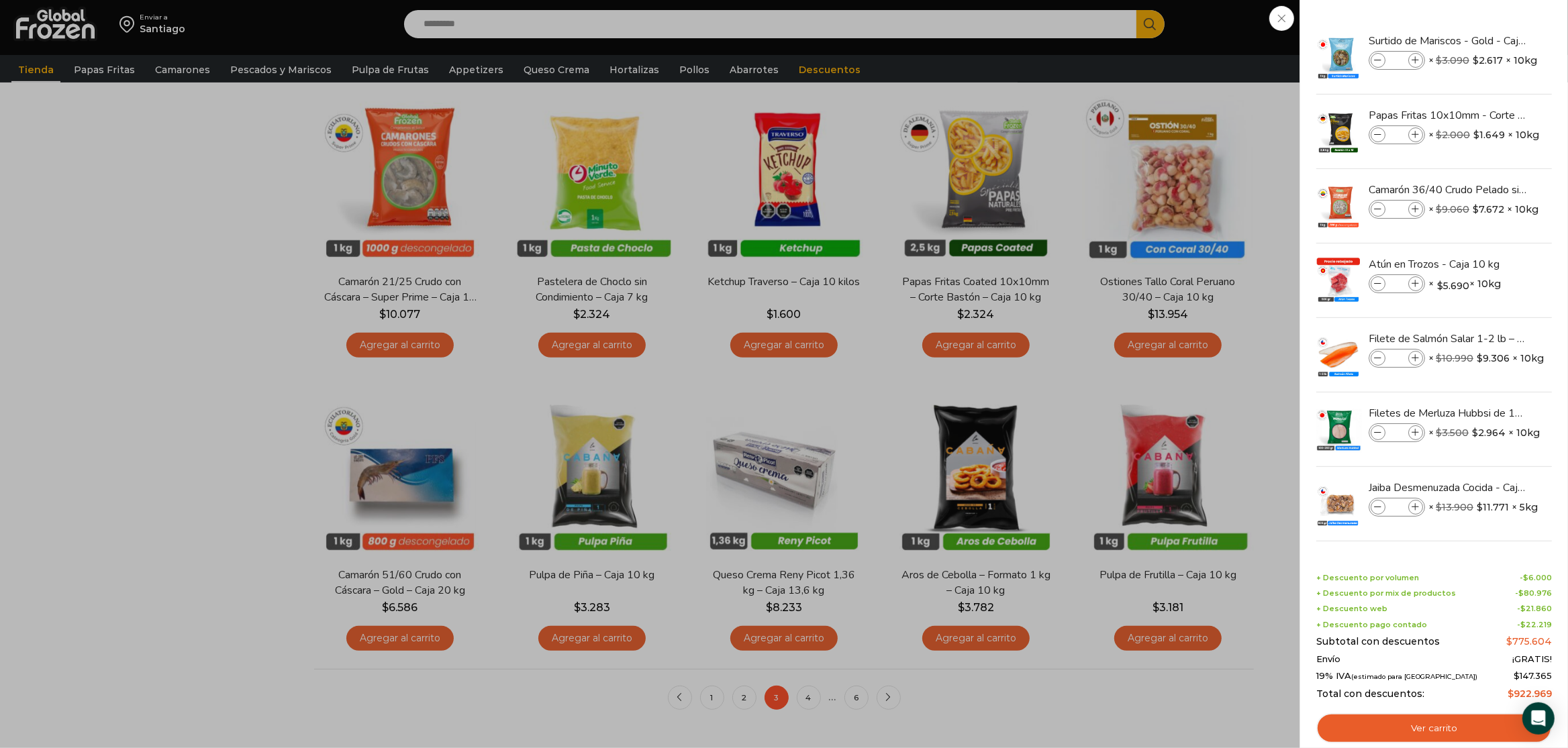
scroll to position [705, 0]
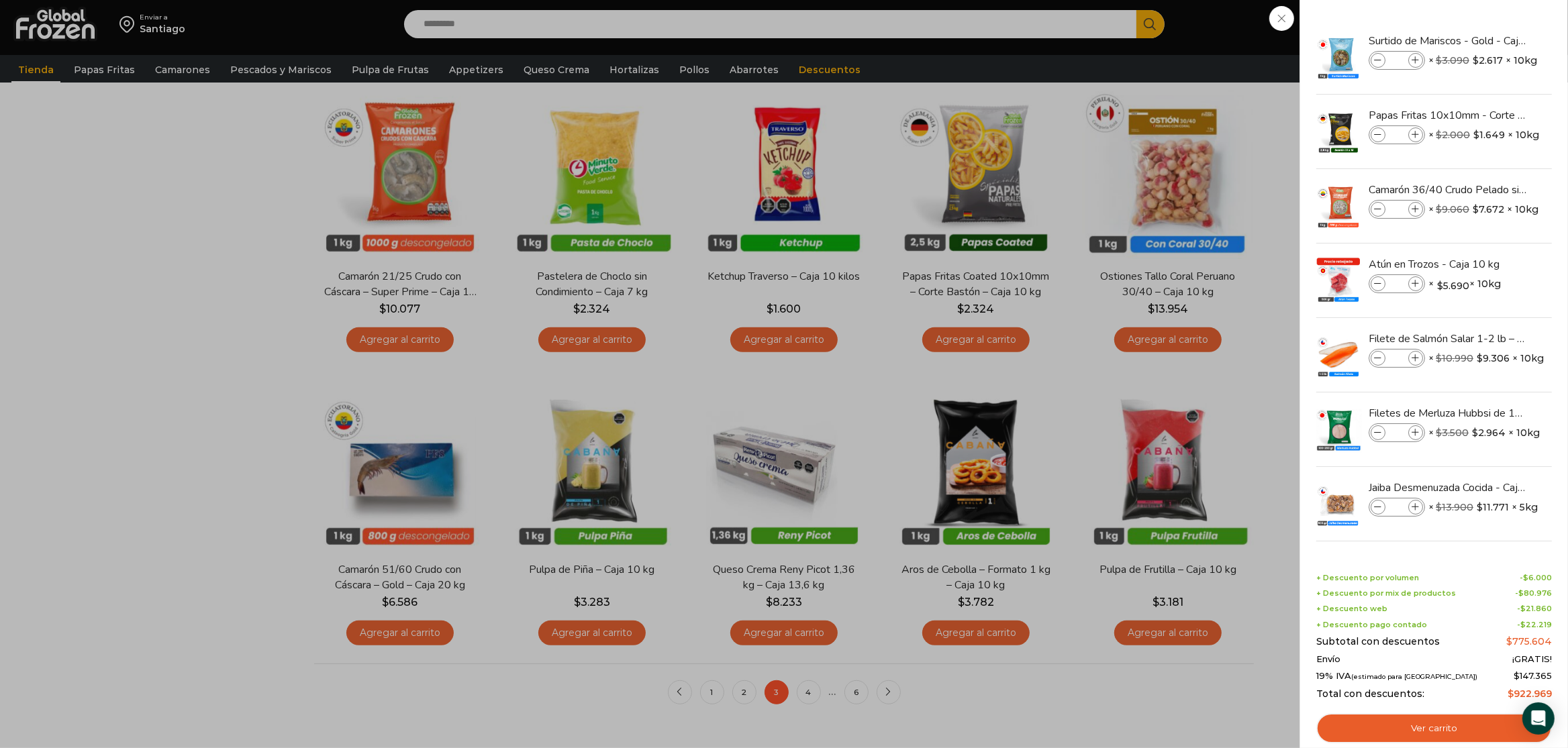
click at [1487, 40] on div "17 Carrito 17 17 Shopping Cart" at bounding box center [1521, 25] width 67 height 32
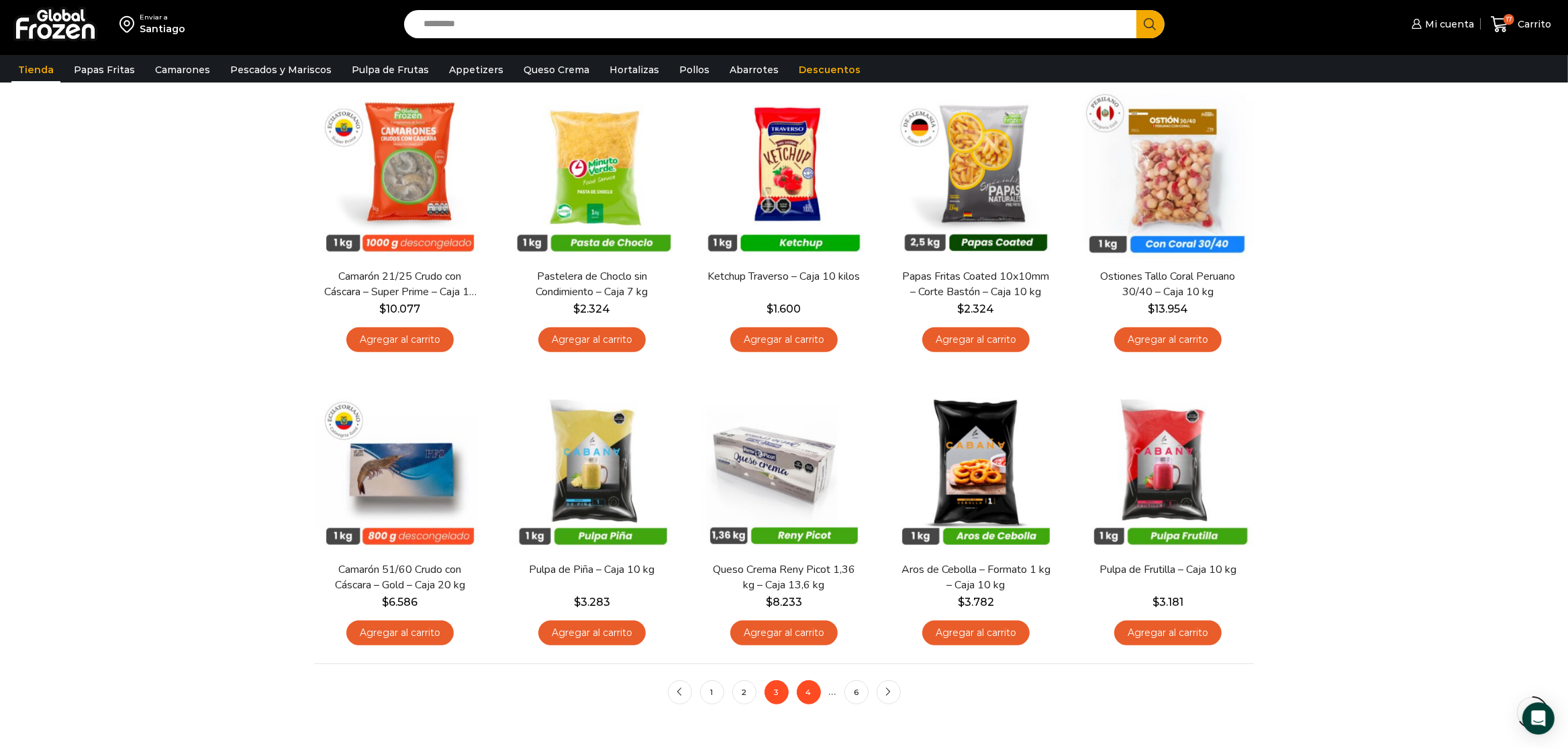
click at [812, 689] on link "4" at bounding box center [808, 692] width 24 height 24
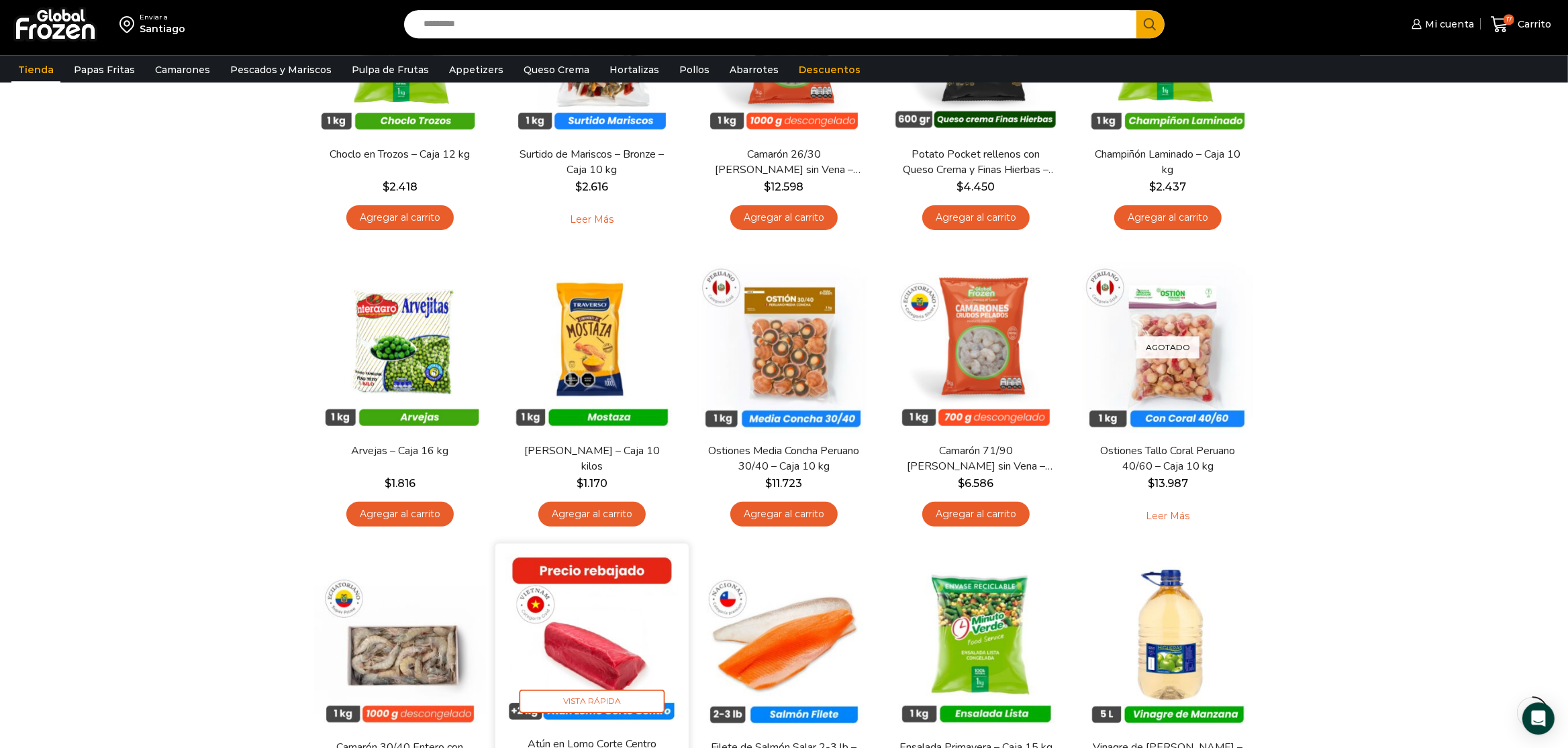
scroll to position [563, 0]
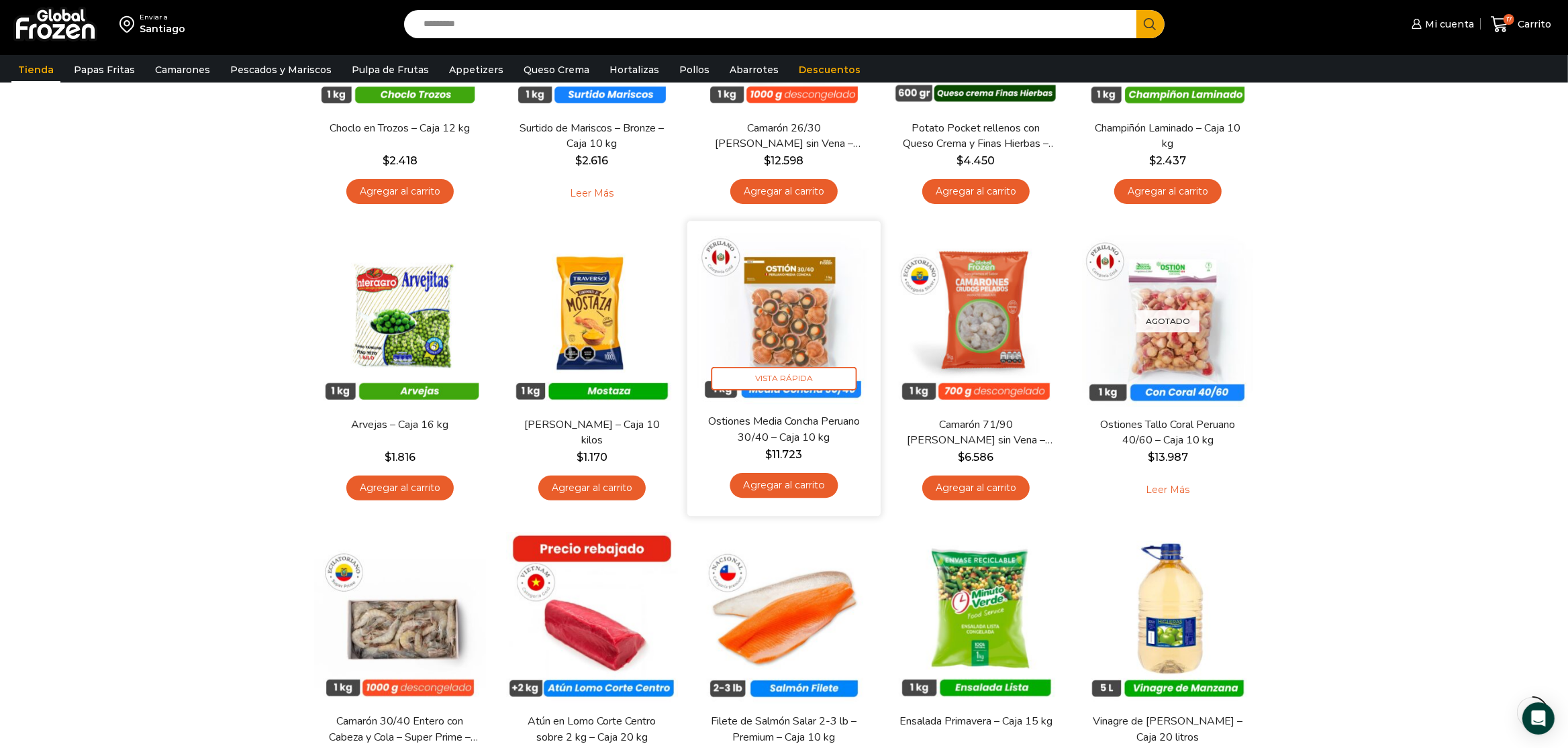
click at [815, 469] on div "Ostiones Media Concha Peruano 30/40 – Caja 10 kg $ 11.723 Agregar al carrito" at bounding box center [783, 461] width 173 height 92
click at [814, 483] on link "Agregar al carrito" at bounding box center [784, 485] width 108 height 25
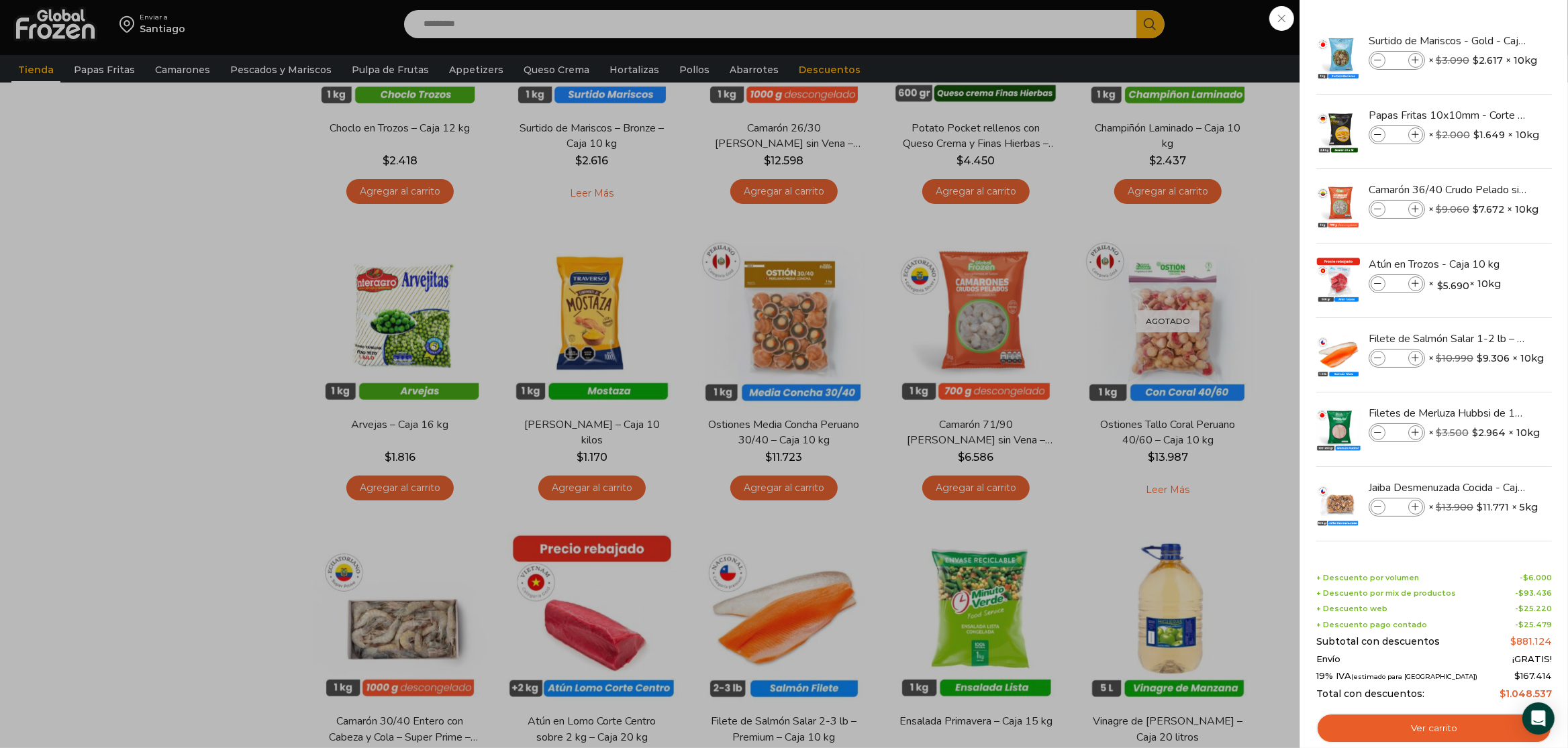
click at [1487, 40] on div "18 Carrito 18 18 Shopping Cart *" at bounding box center [1521, 25] width 67 height 32
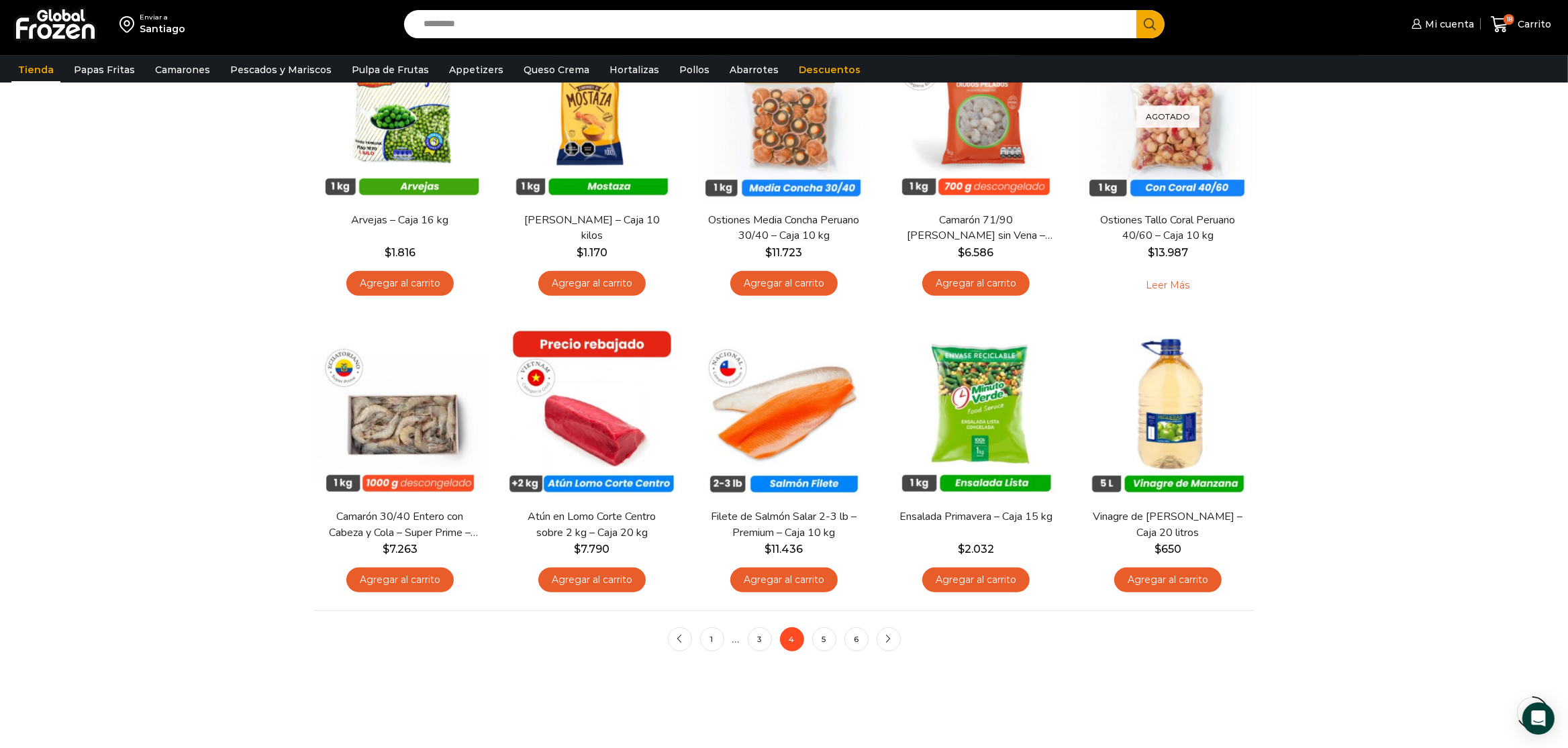
scroll to position [775, 0]
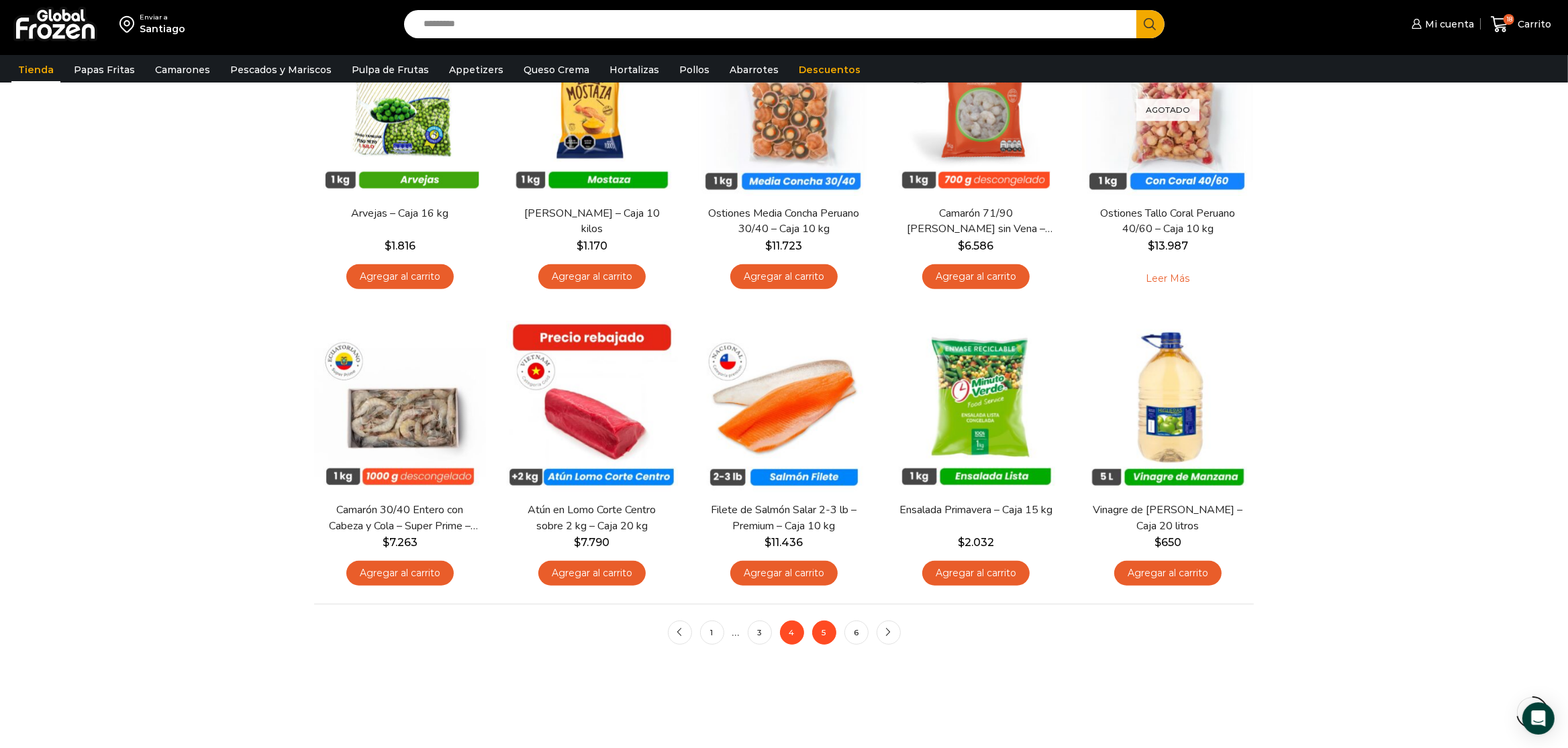
click at [822, 623] on link "5" at bounding box center [824, 632] width 24 height 24
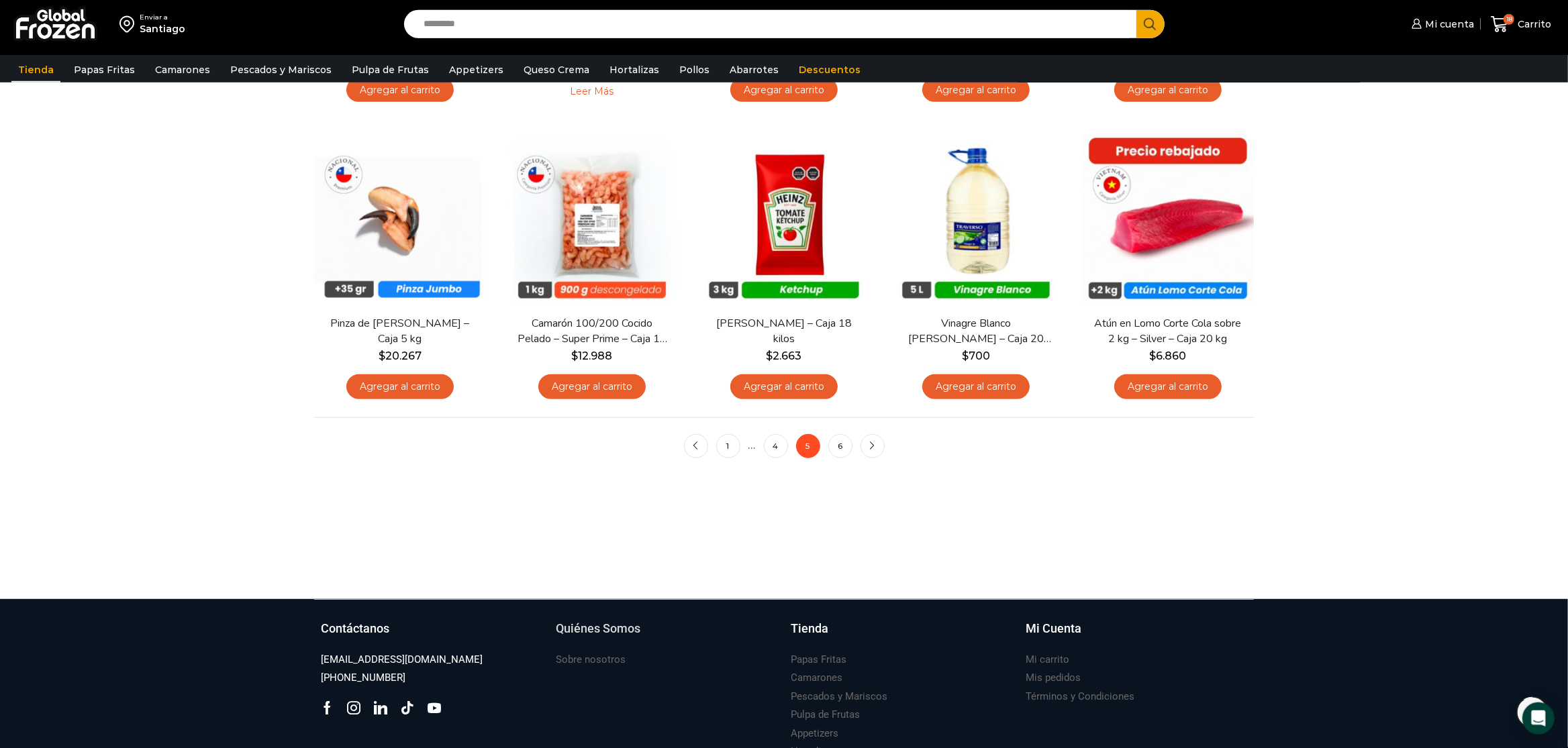
scroll to position [986, 0]
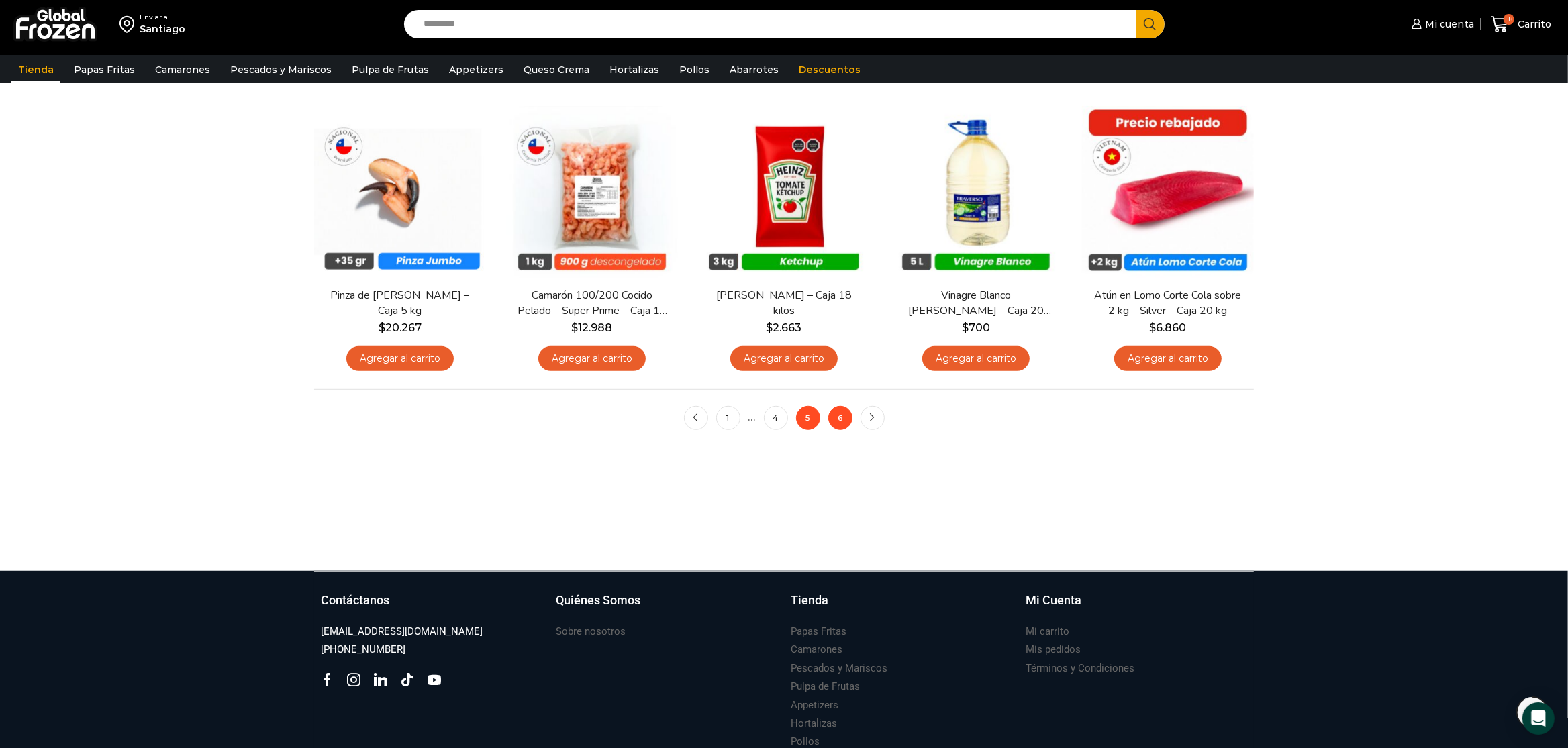
click at [843, 428] on link "6" at bounding box center [840, 417] width 24 height 24
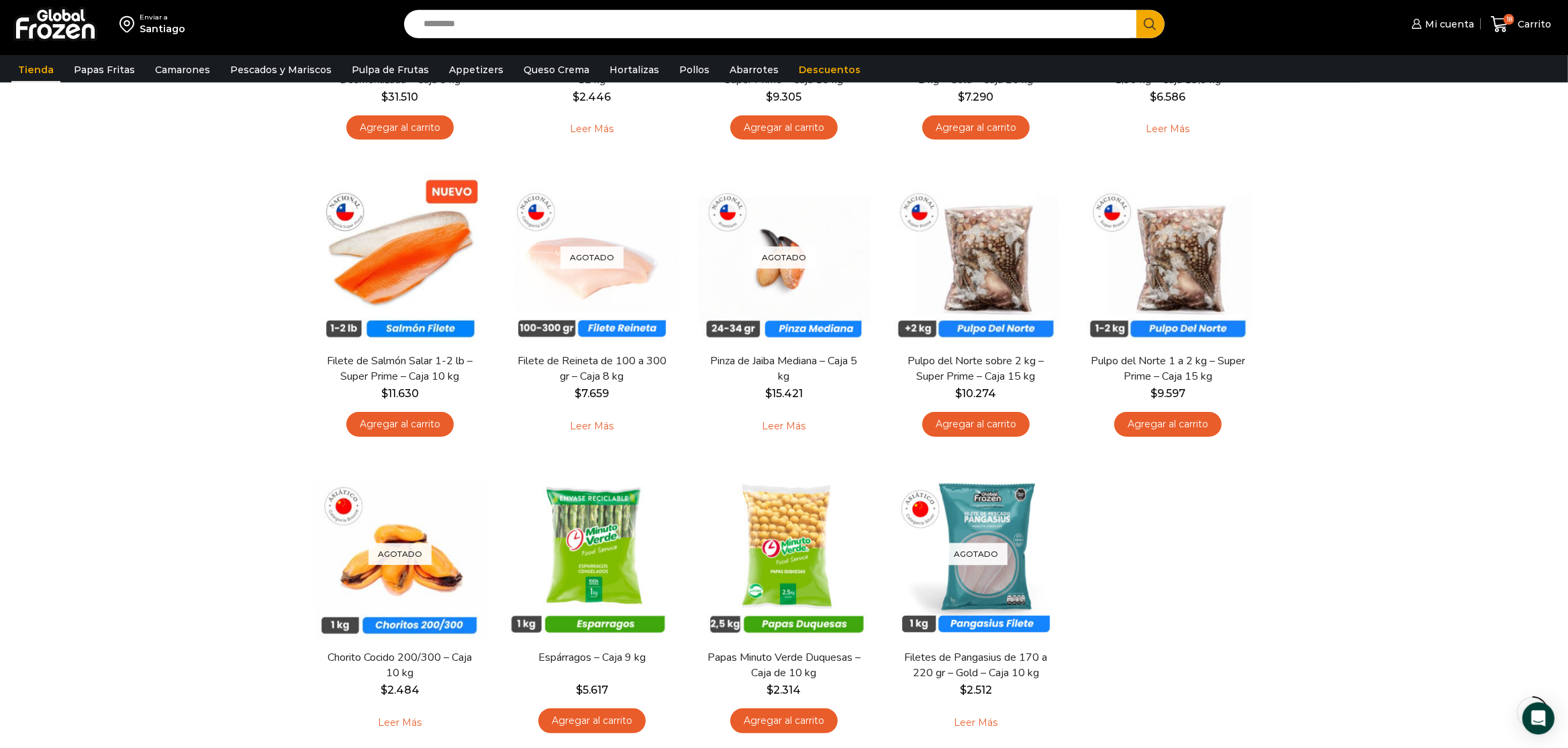
scroll to position [422, 0]
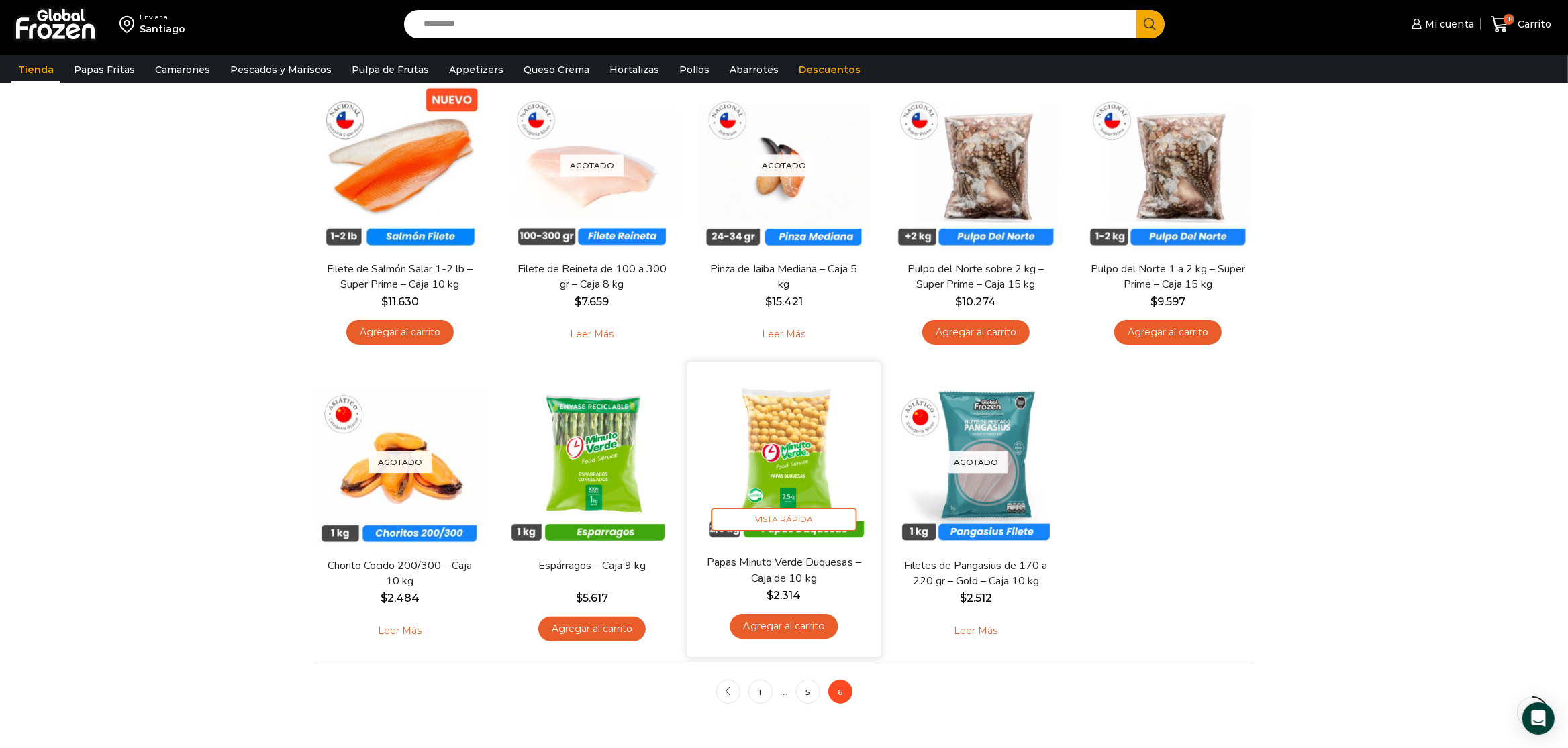
click at [785, 617] on link "Agregar al carrito" at bounding box center [784, 626] width 108 height 25
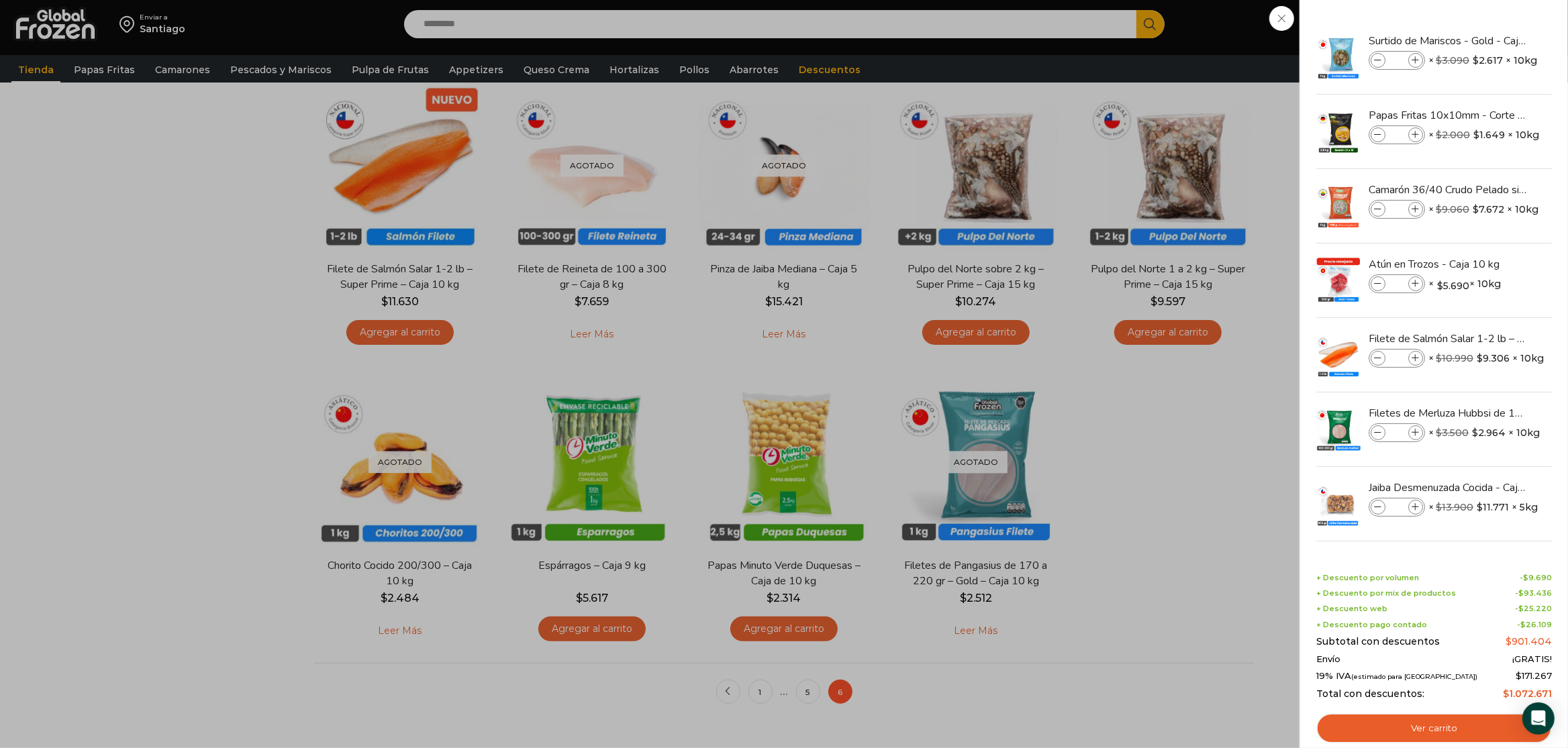
click at [1487, 40] on div "19 Carrito 19 19 Shopping Cart *" at bounding box center [1521, 25] width 67 height 32
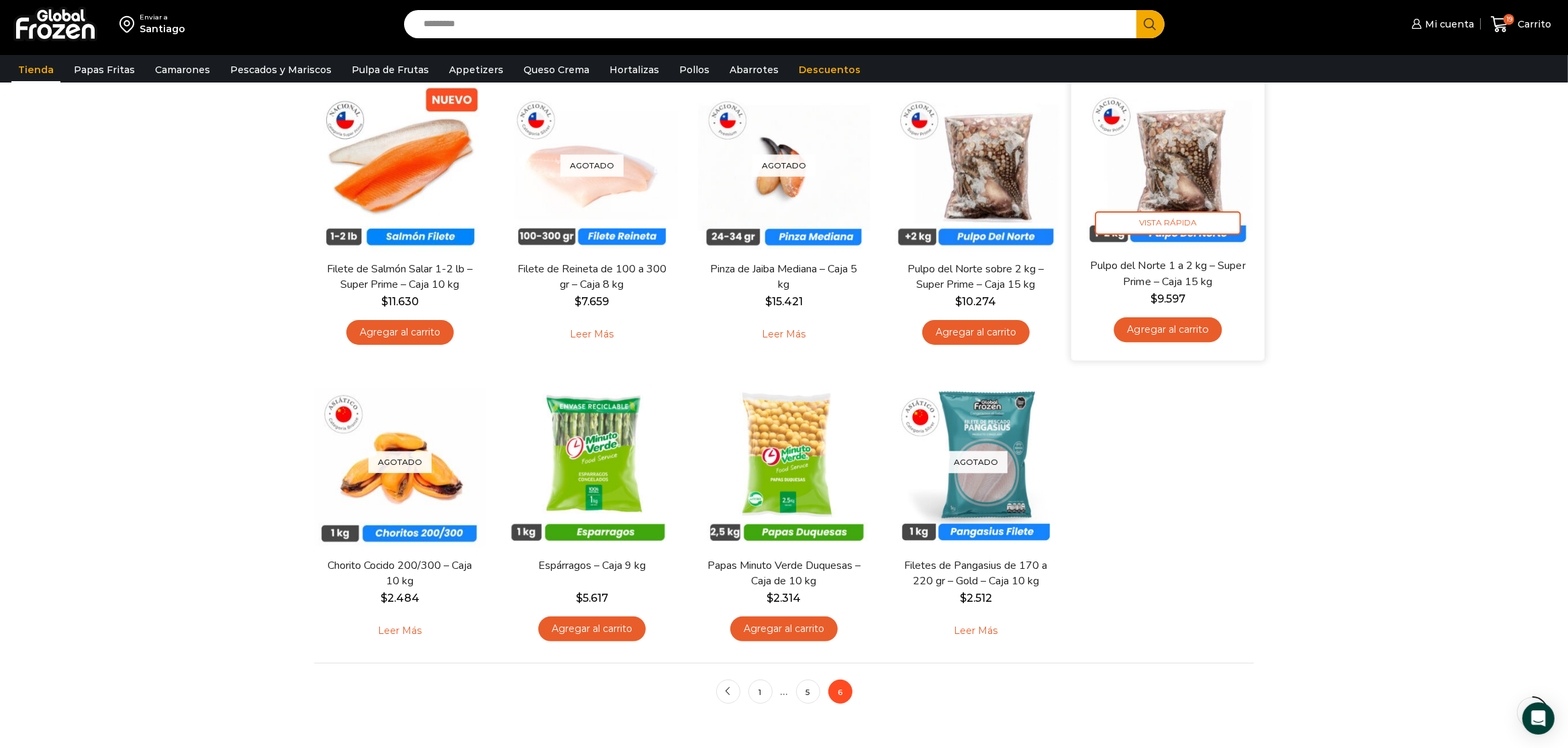
click at [1165, 329] on link "Agregar al carrito" at bounding box center [1168, 330] width 108 height 25
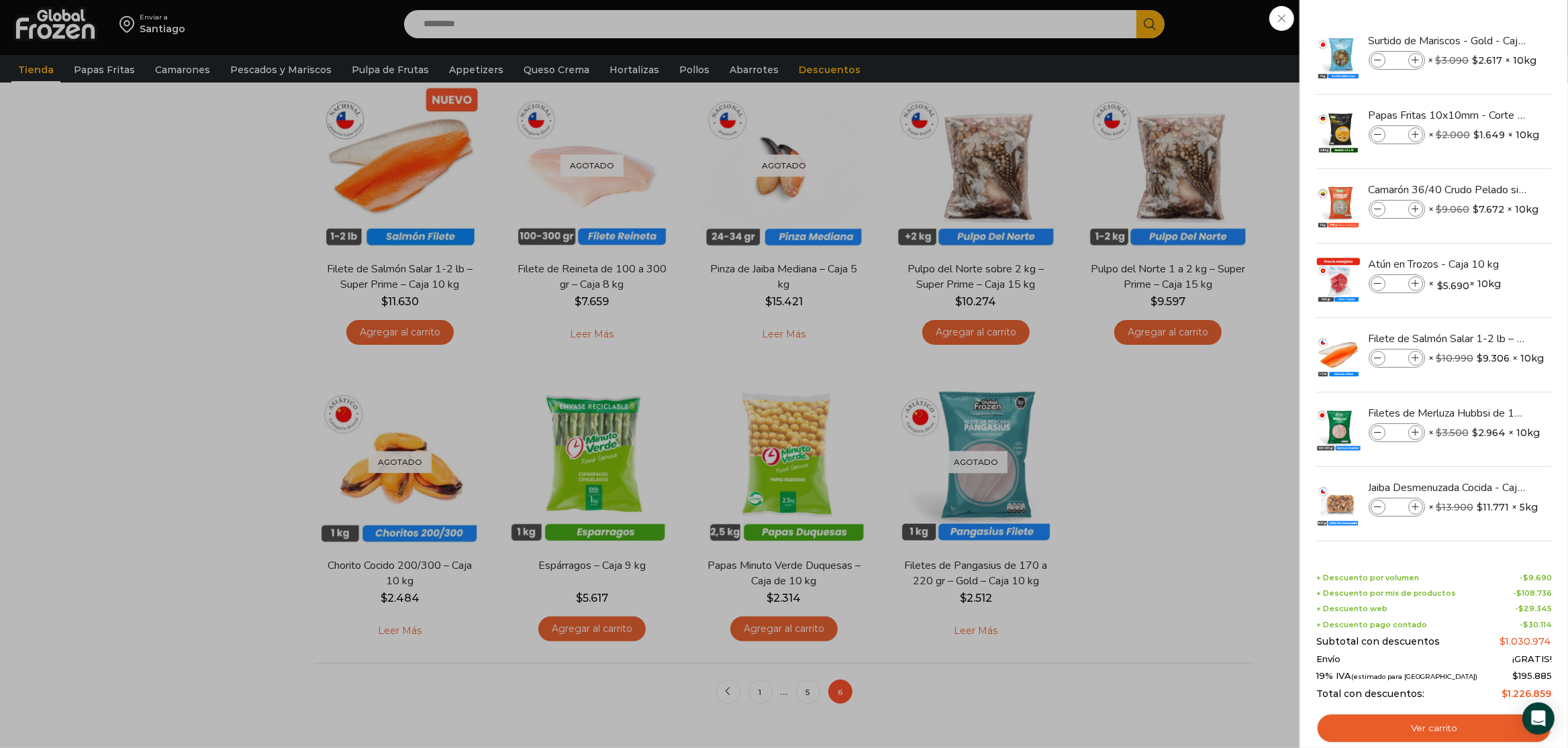
click at [1487, 40] on div "20 Carrito 20 20 Shopping Cart" at bounding box center [1521, 25] width 67 height 32
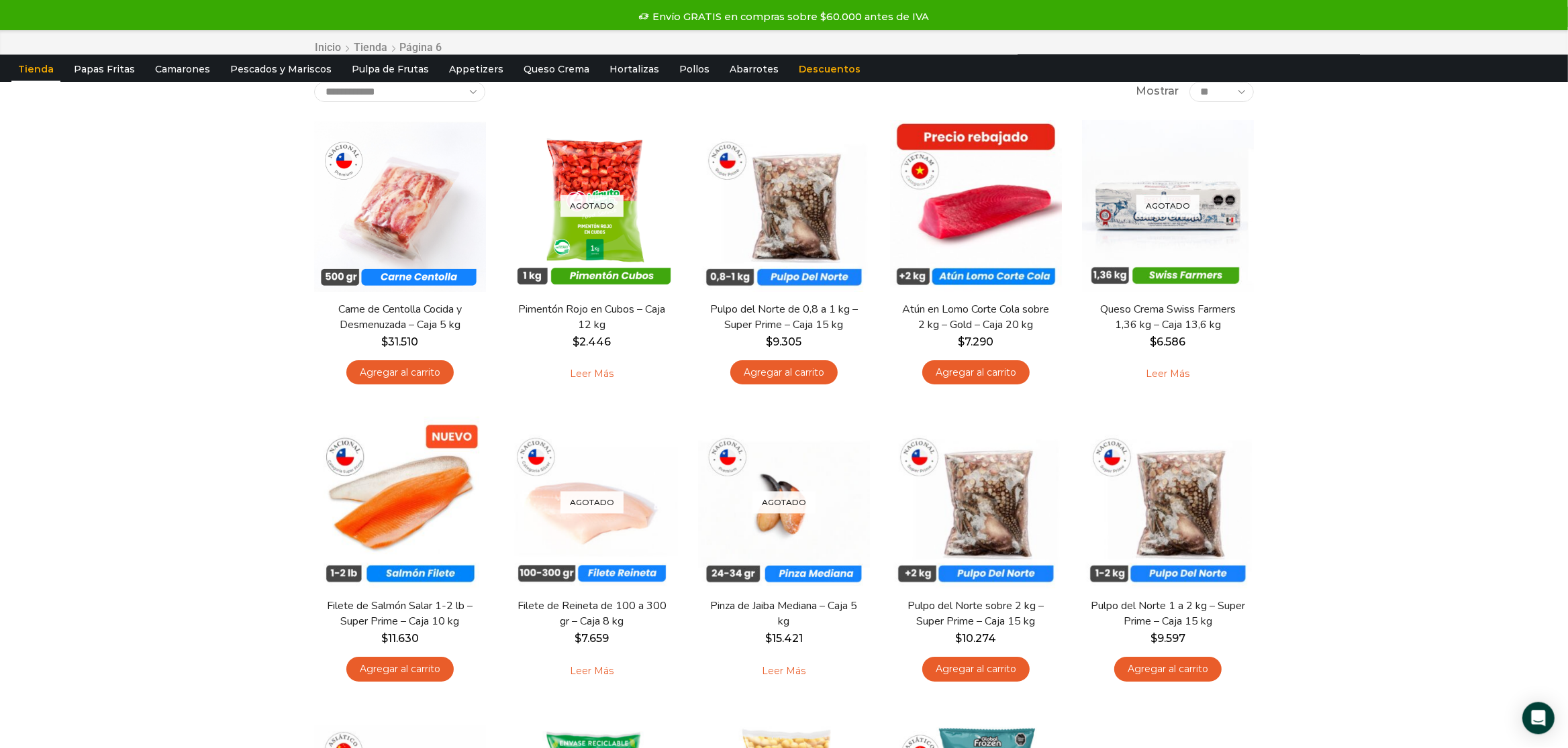
scroll to position [0, 0]
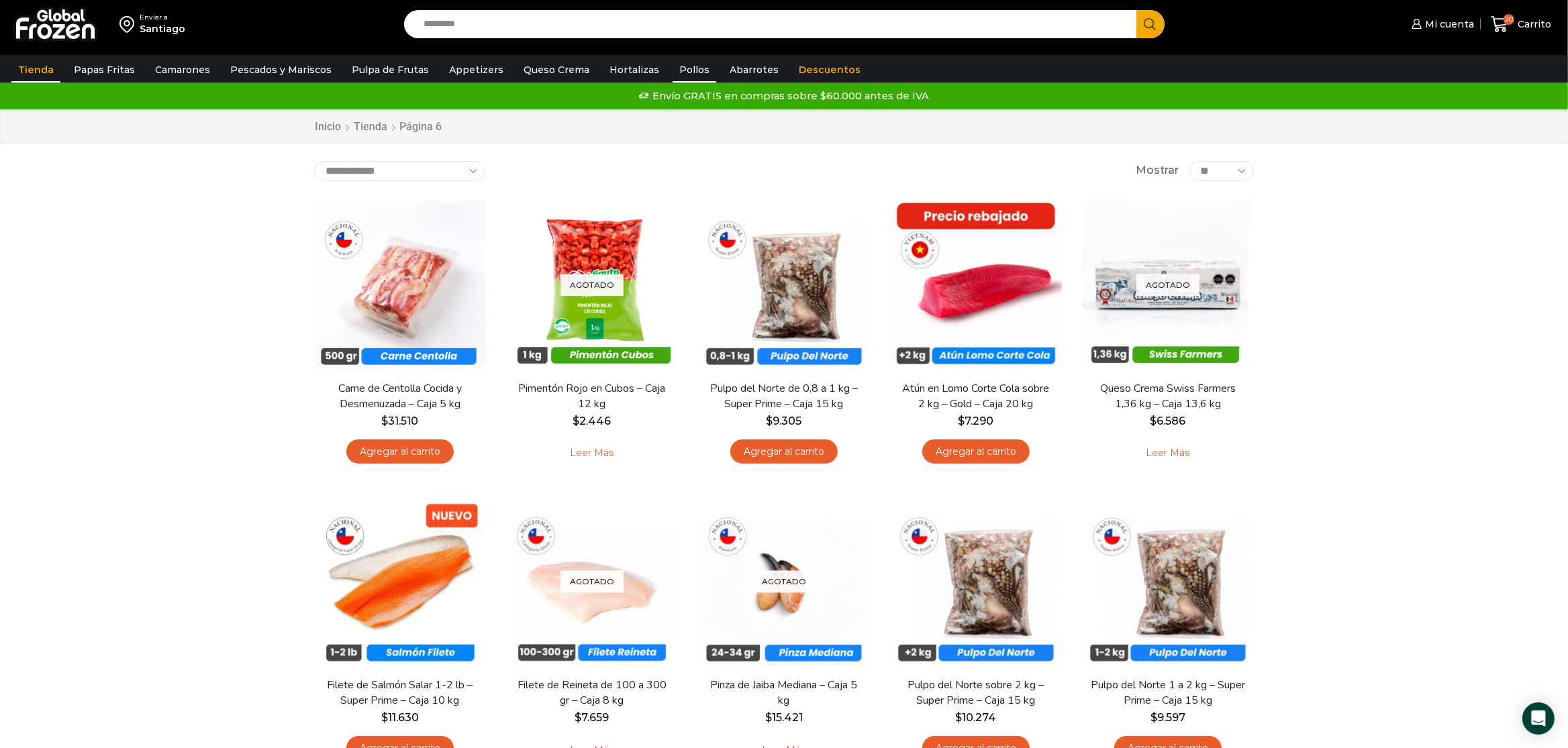
click at [681, 71] on link "Pollos" at bounding box center [693, 69] width 44 height 26
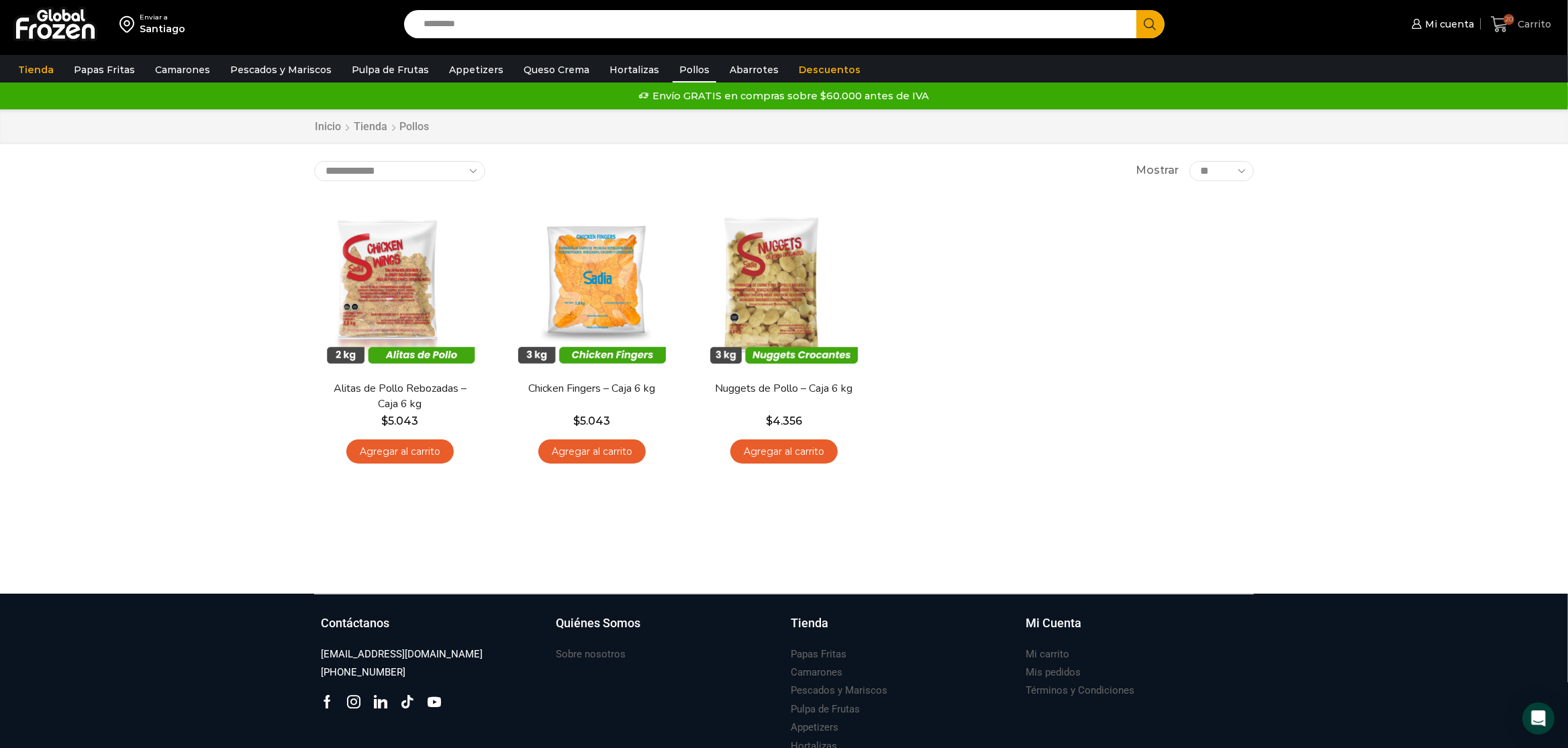
click at [1523, 17] on span "20 Carrito" at bounding box center [1521, 24] width 60 height 18
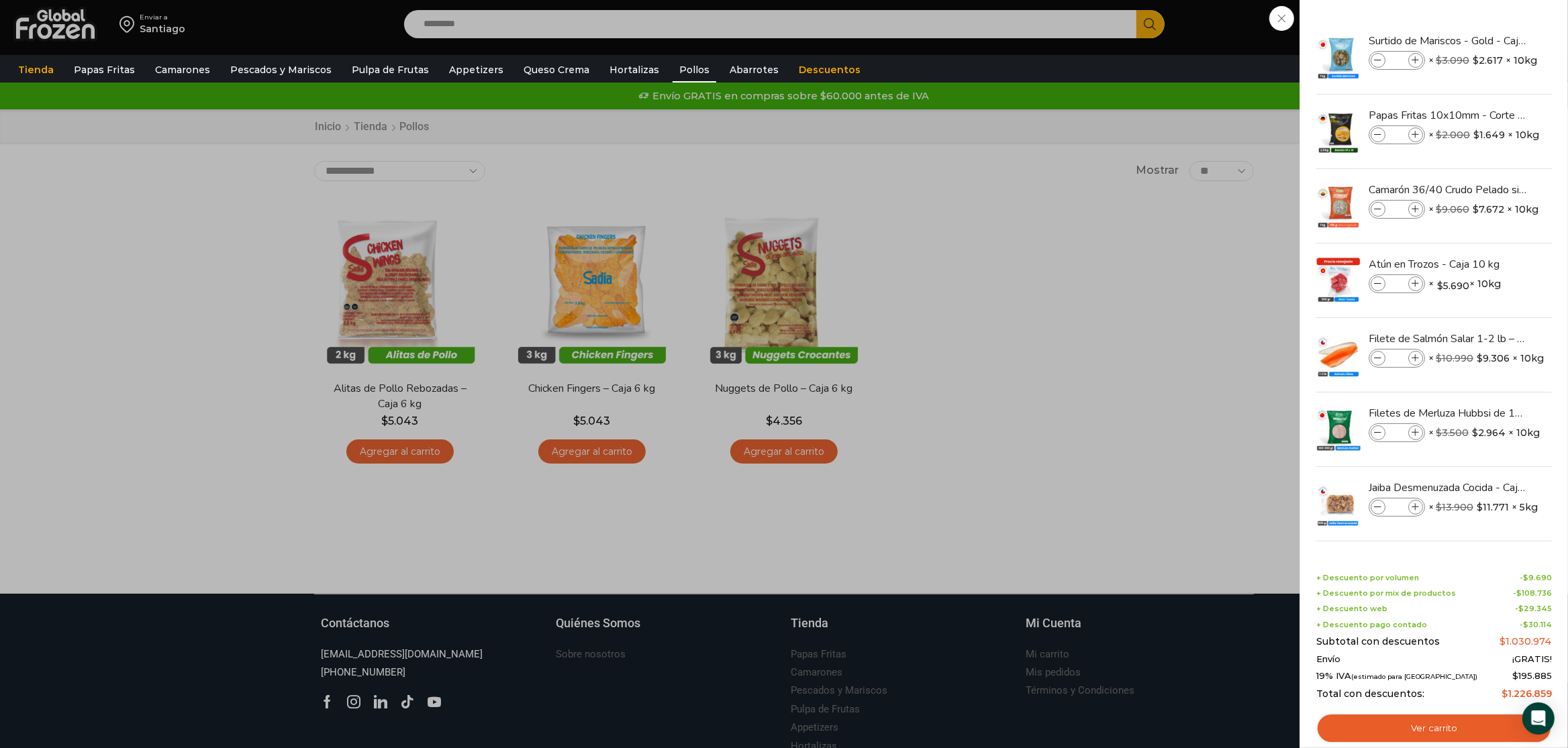
drag, startPoint x: 1432, startPoint y: 727, endPoint x: 1467, endPoint y: 707, distance: 40.3
click at [1433, 727] on link "Ver carrito" at bounding box center [1433, 728] width 235 height 31
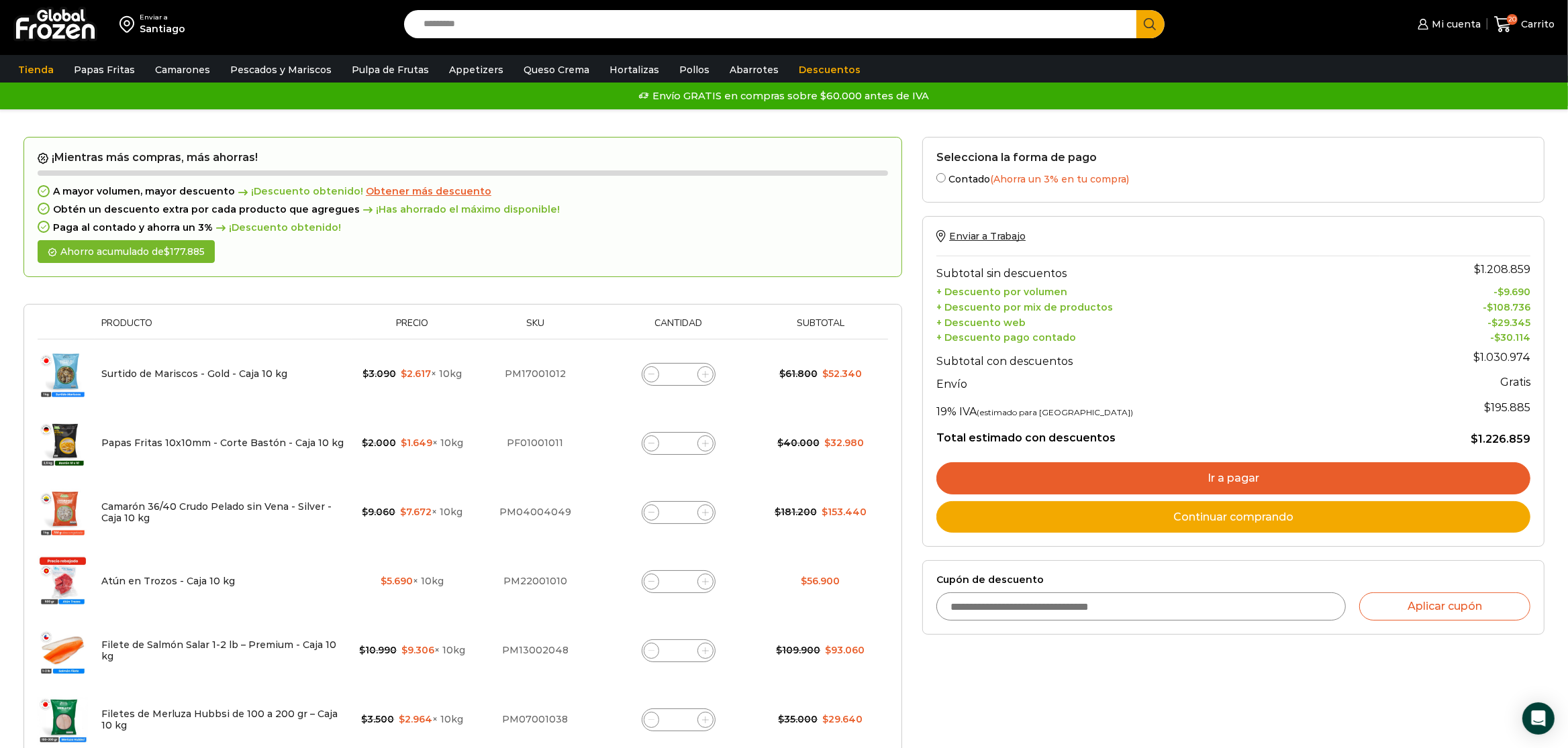
click at [652, 510] on span at bounding box center [652, 512] width 16 height 16
type input "*"
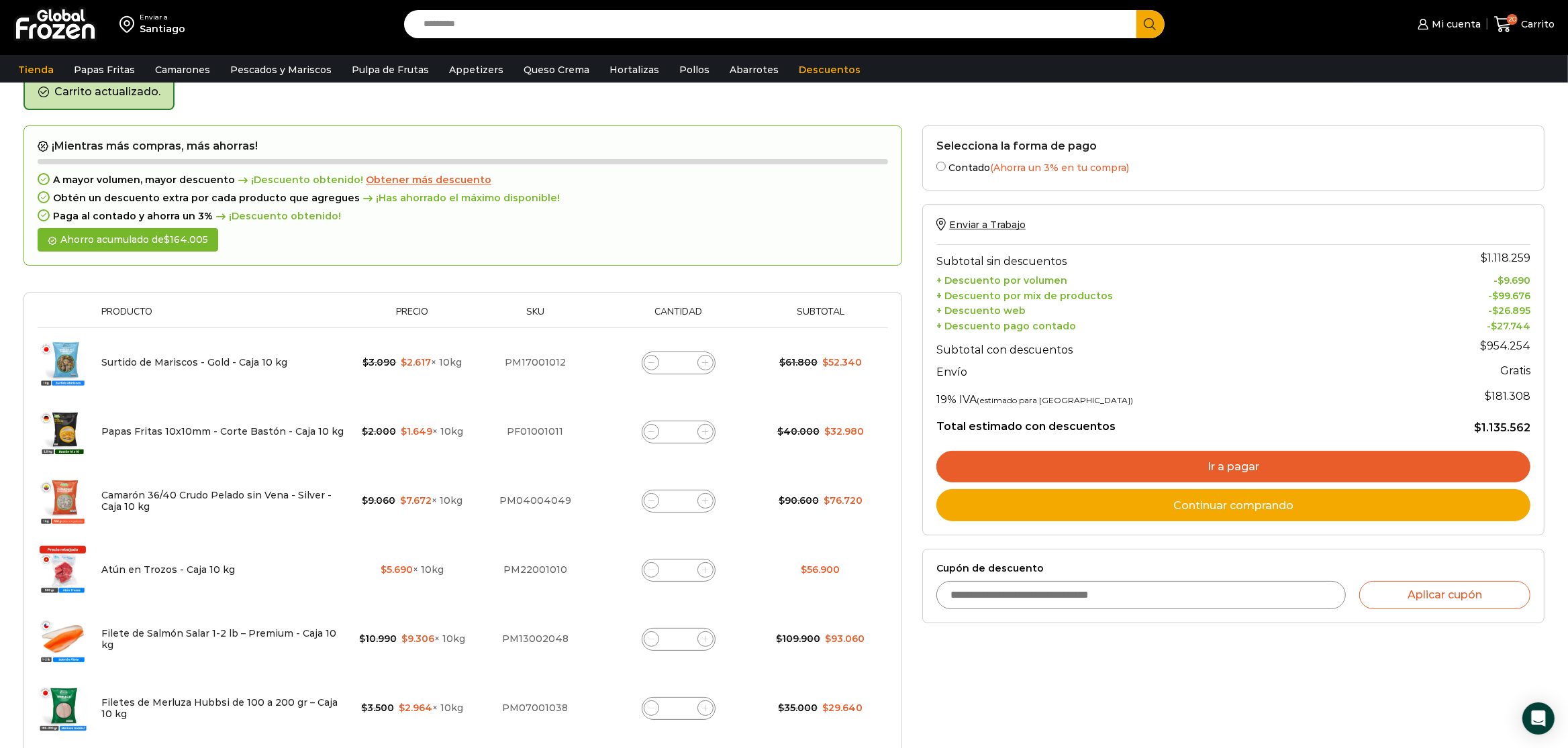
scroll to position [68, 0]
click at [221, 488] on td "Camarón 36/40 Crudo Pelado sin Vena - Silver - Caja 10 kg" at bounding box center [224, 500] width 257 height 69
click at [209, 510] on td "Camarón 36/40 Crudo Pelado sin Vena - Silver - Caja 10 kg" at bounding box center [224, 500] width 257 height 69
click at [203, 496] on link "Camarón 36/40 Crudo Pelado sin Vena - Silver - Caja 10 kg" at bounding box center [216, 500] width 230 height 23
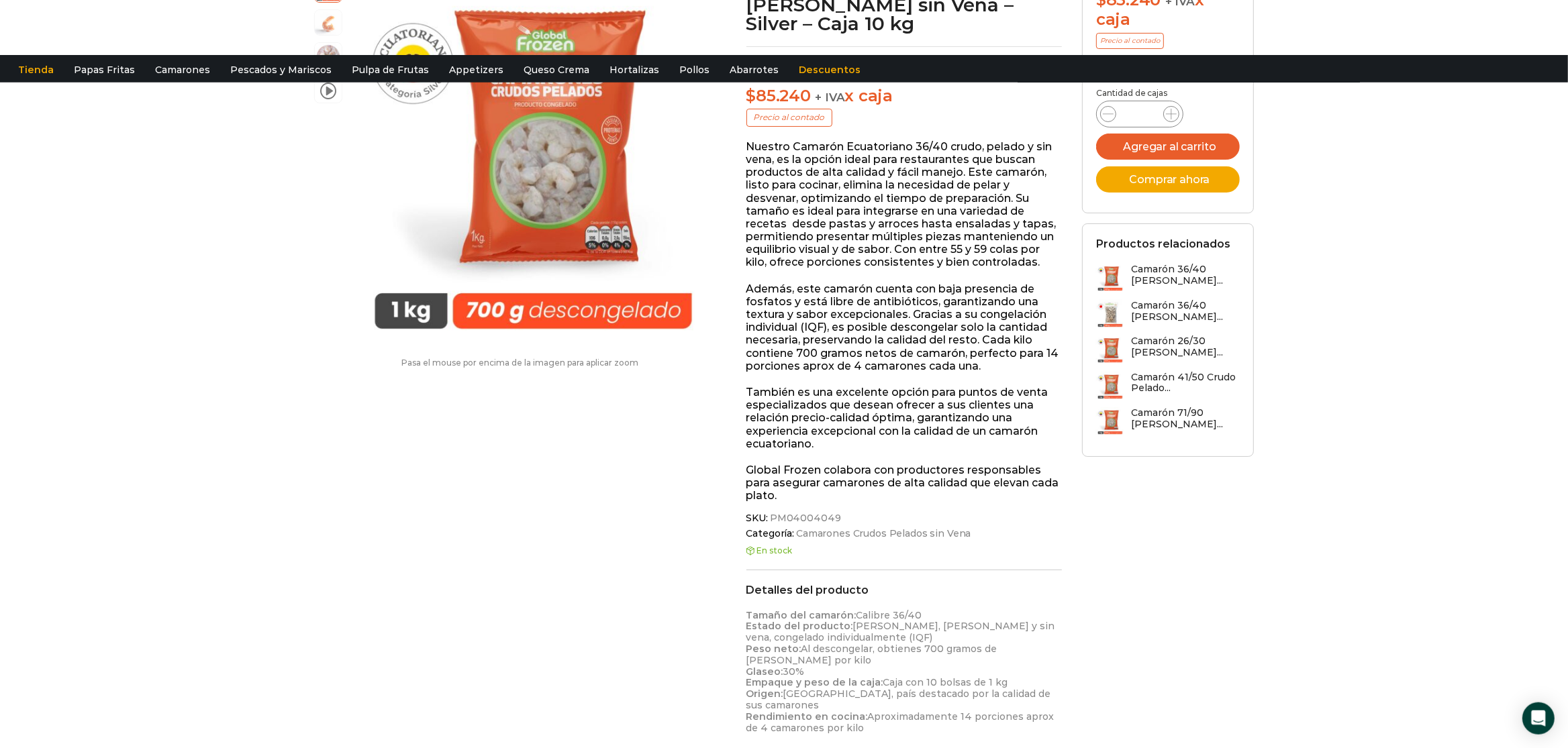
scroll to position [281, 0]
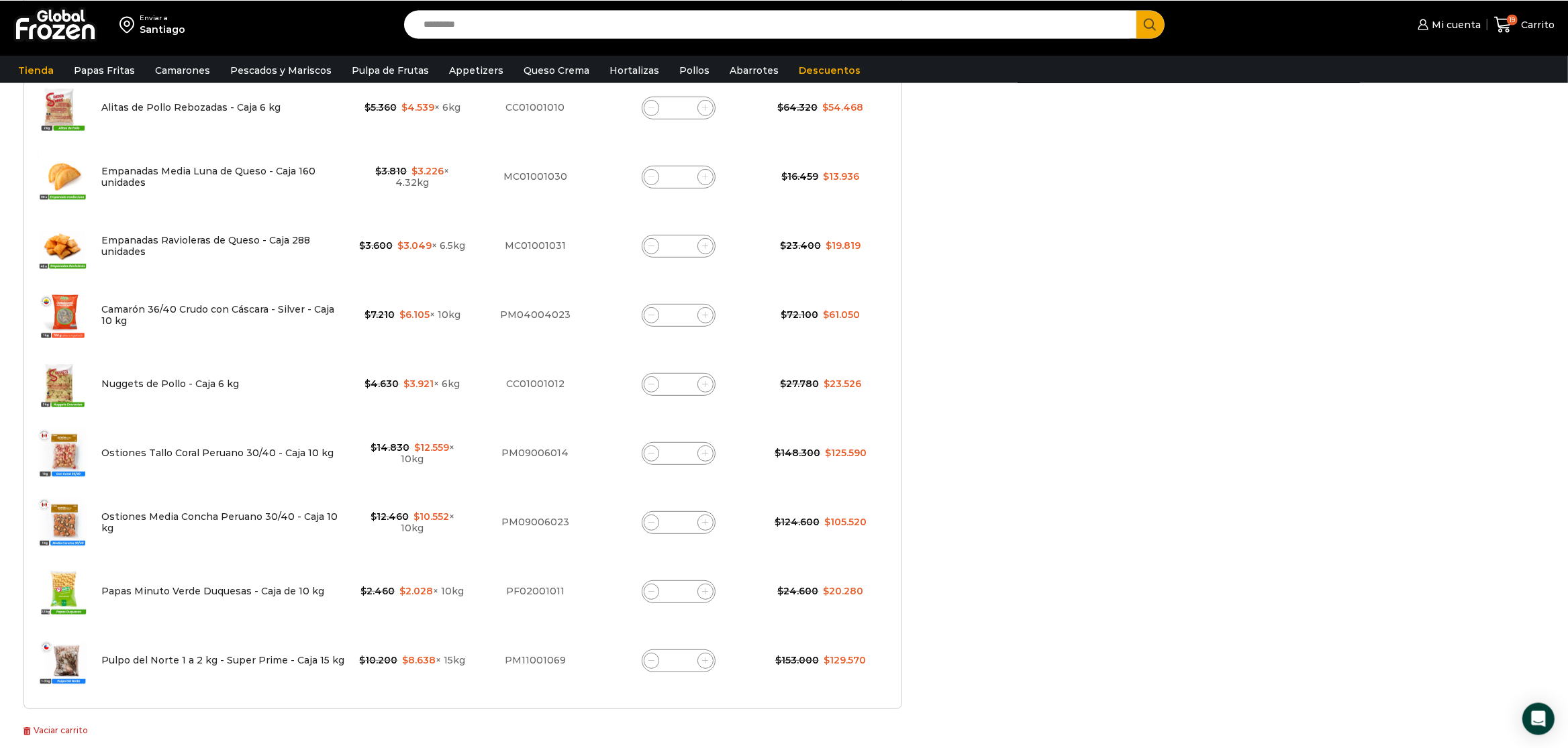
scroll to position [773, 0]
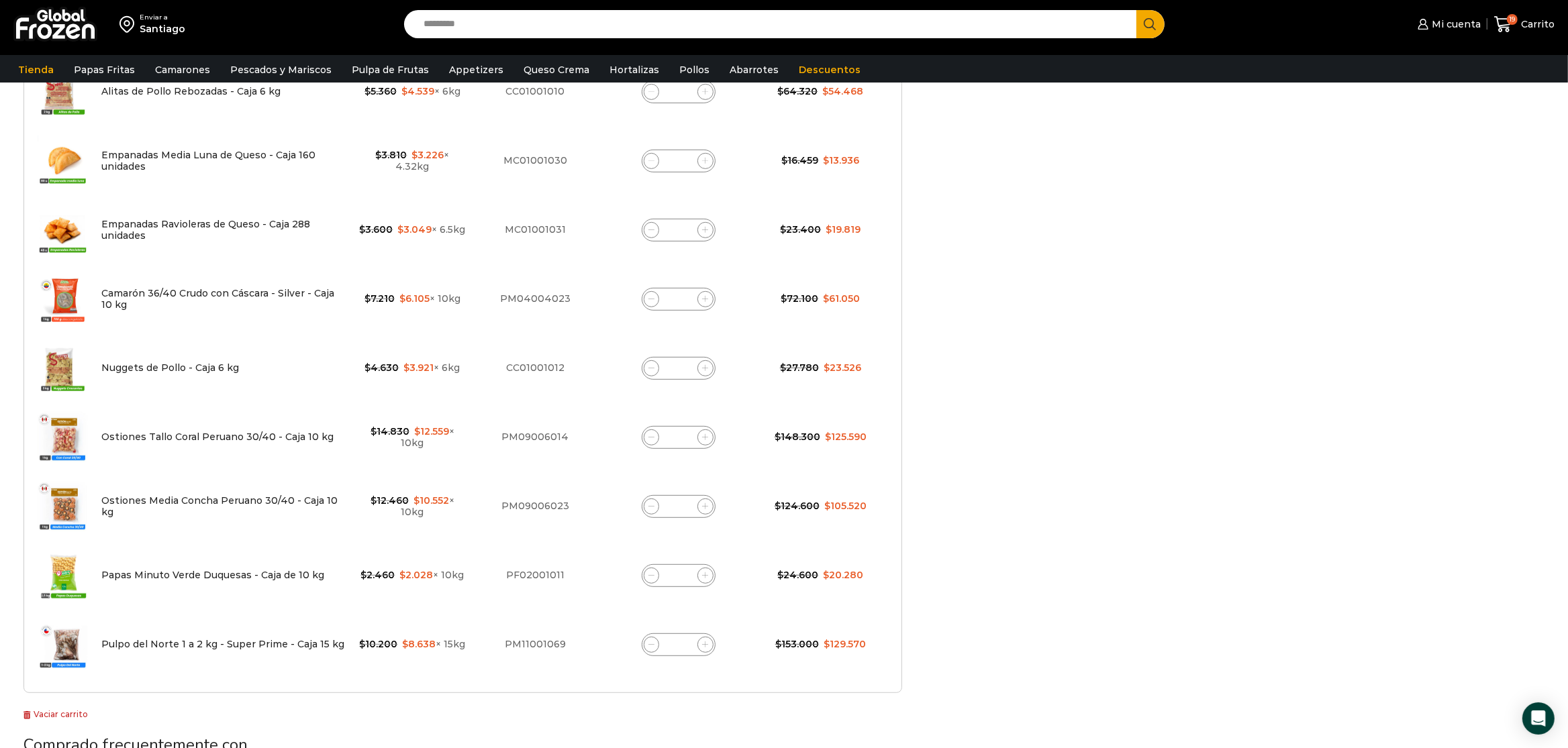
click at [658, 438] on span at bounding box center [652, 437] width 16 height 16
type input "*"
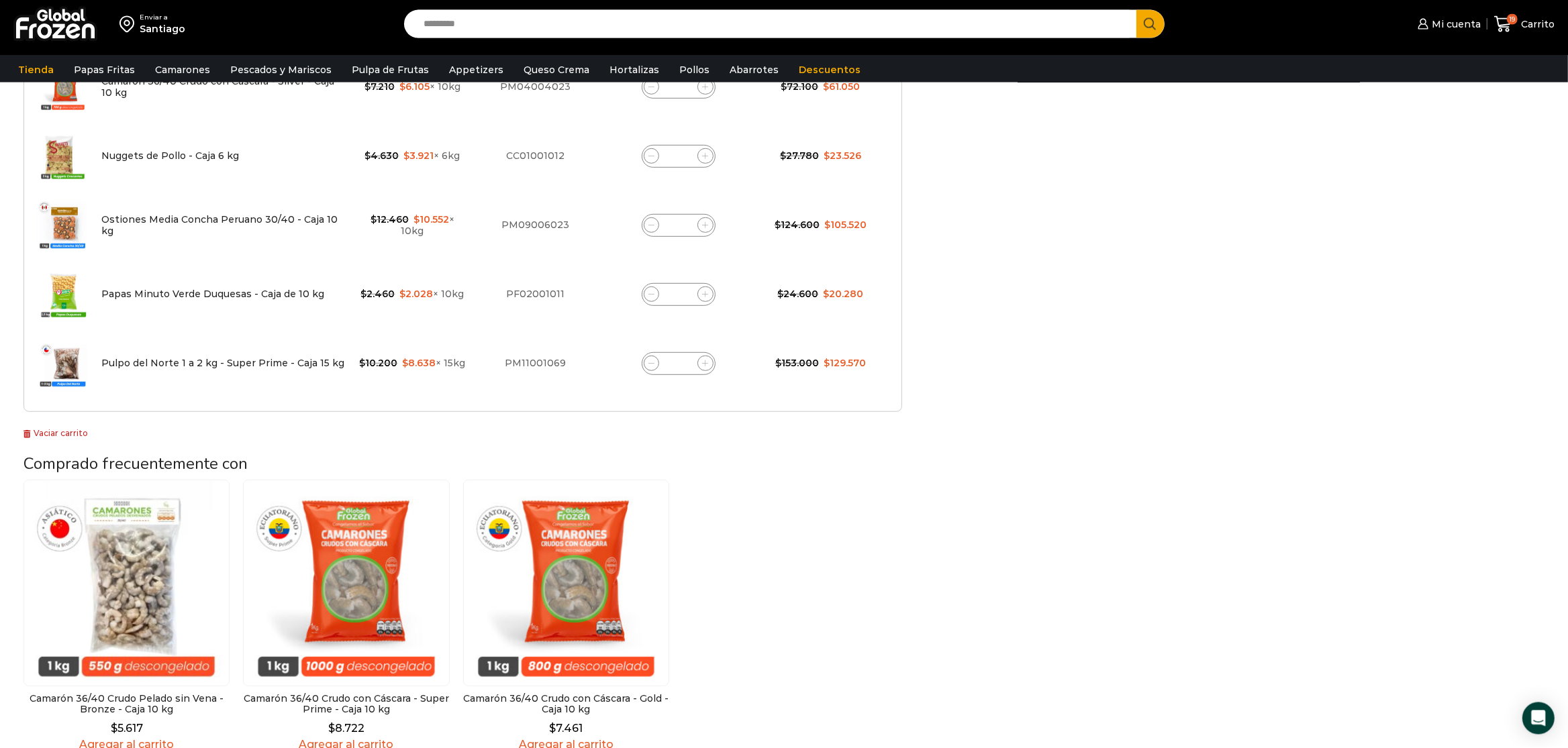
scroll to position [991, 0]
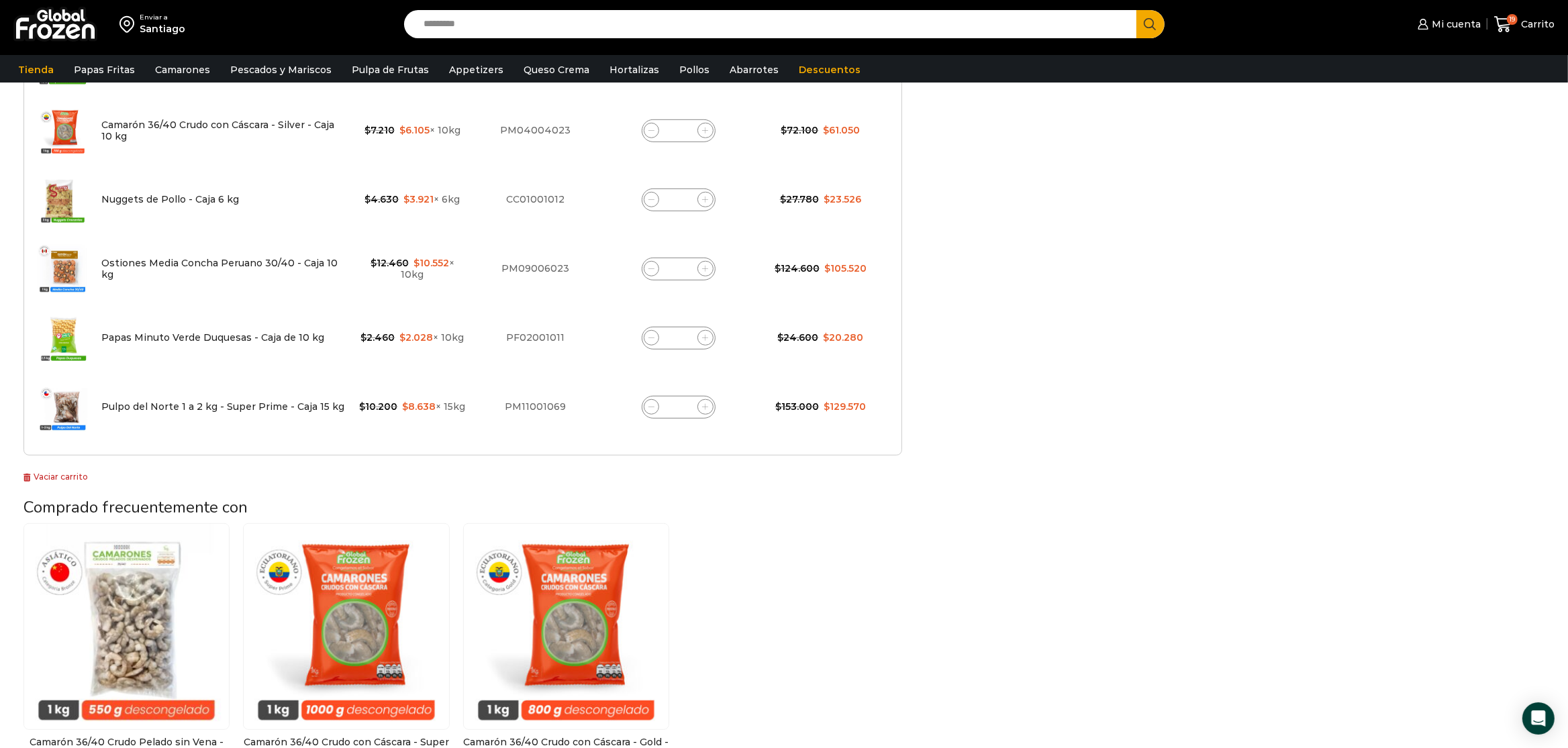
click at [654, 401] on span at bounding box center [652, 407] width 16 height 16
type input "*"
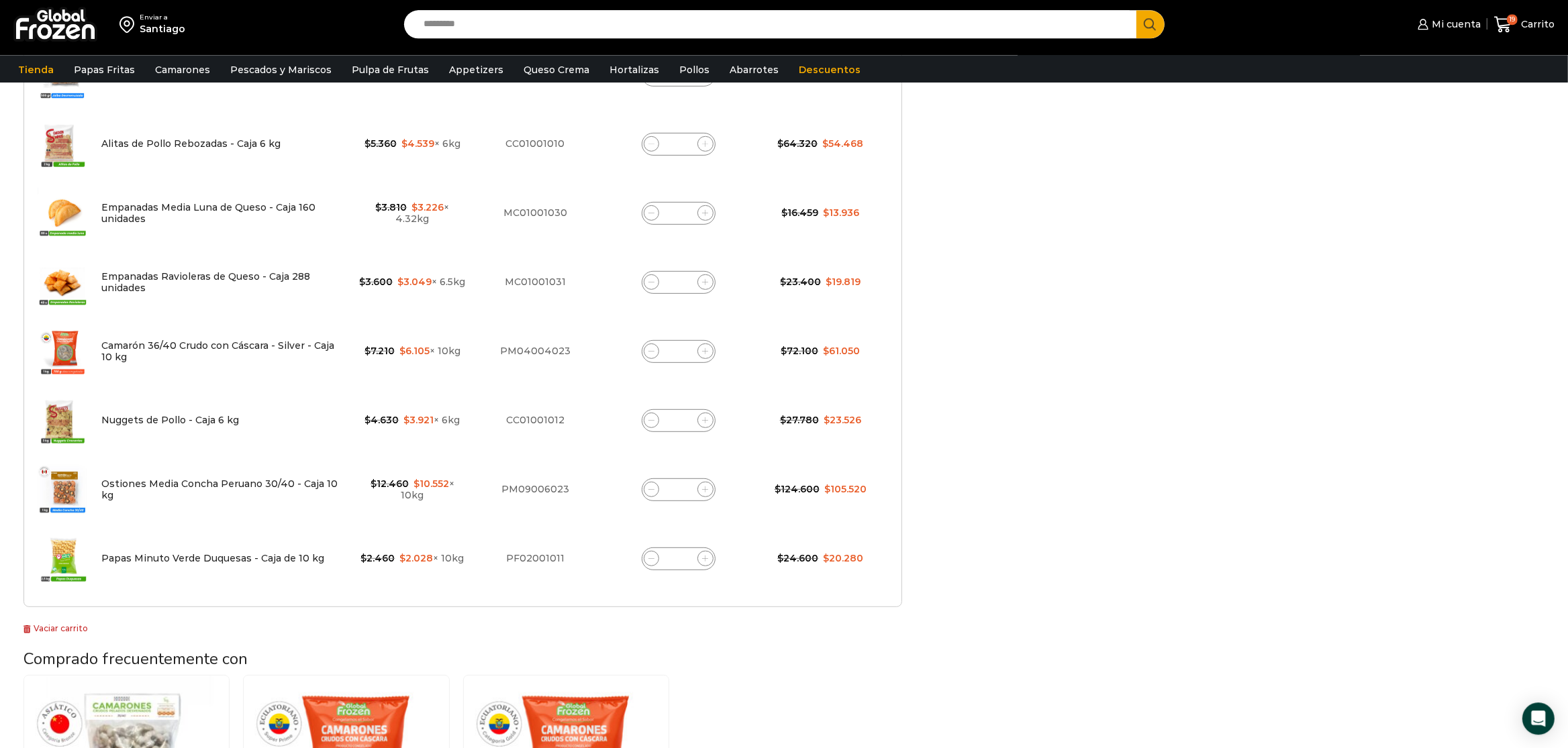
scroll to position [779, 0]
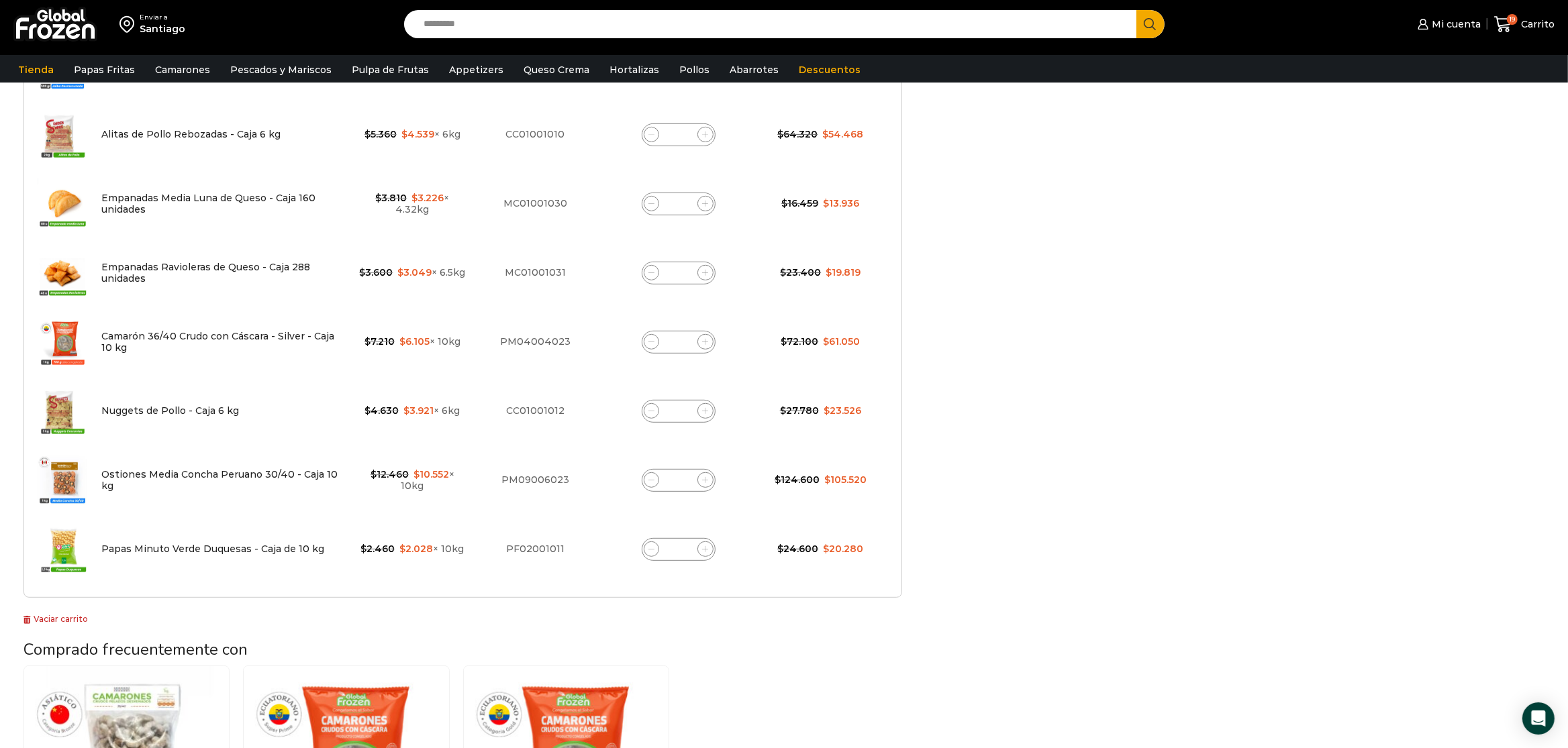
click at [651, 340] on icon at bounding box center [651, 342] width 6 height 6
type input "*"
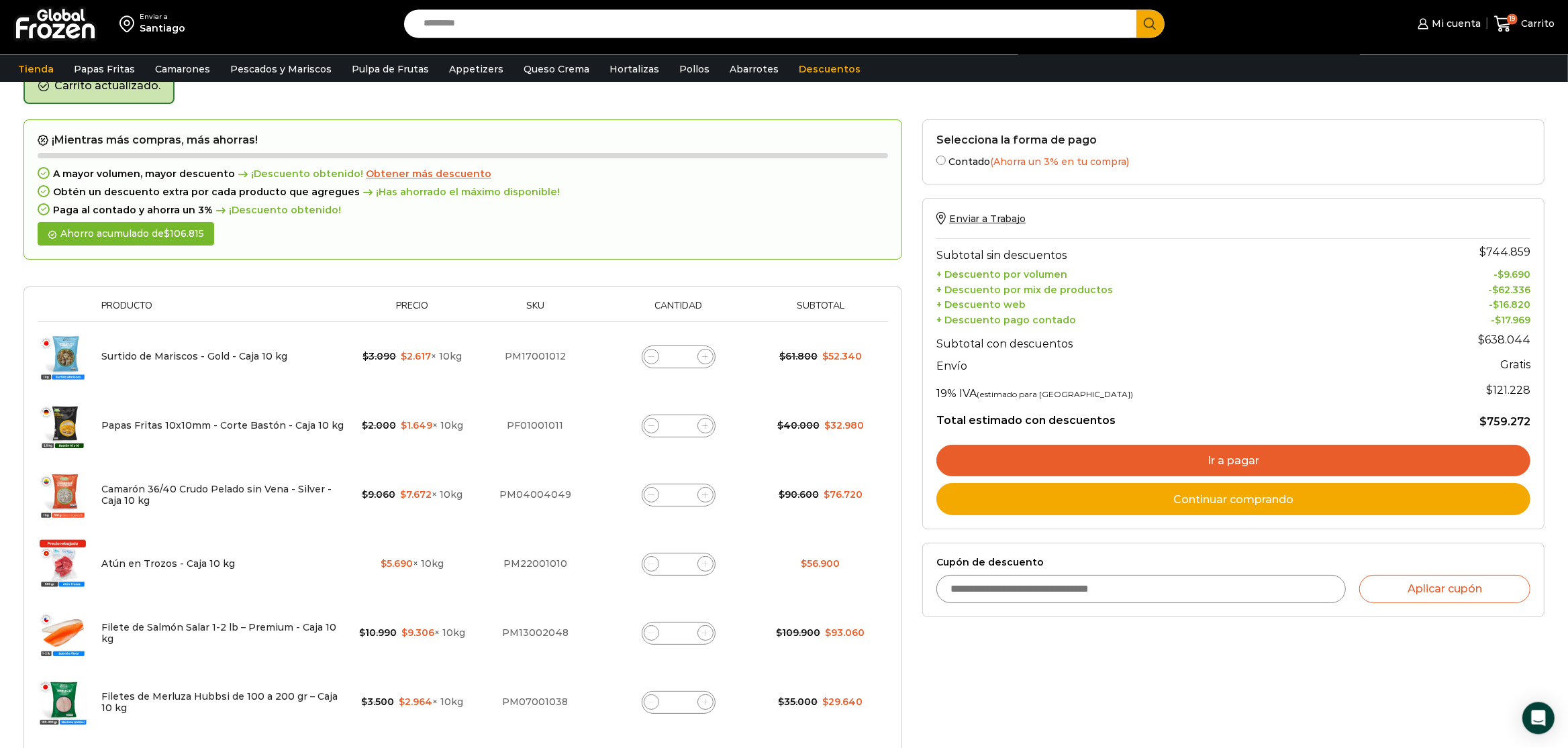
scroll to position [0, 0]
